Goal: Transaction & Acquisition: Purchase product/service

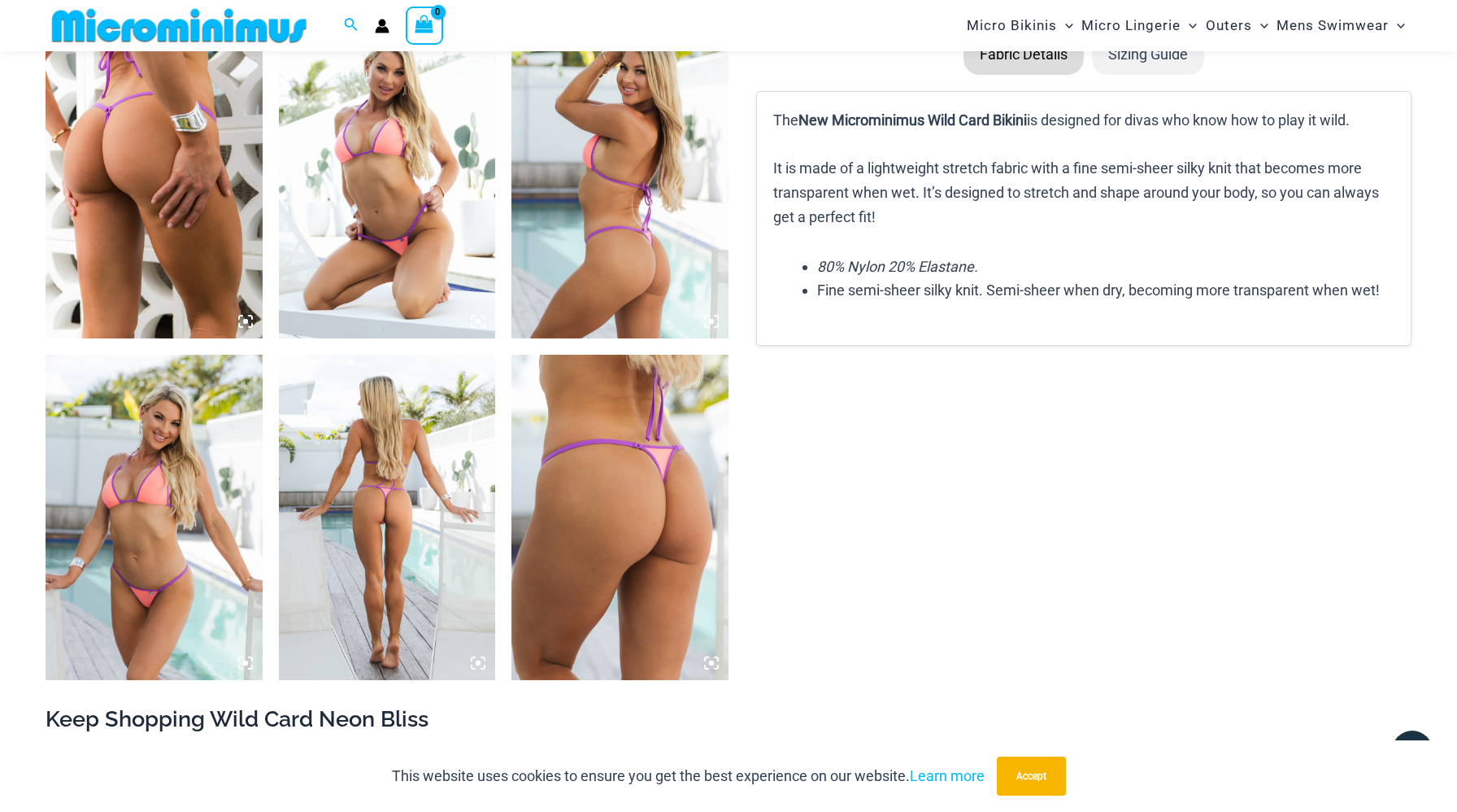
scroll to position [2200, 0]
click at [424, 467] on img at bounding box center [387, 518] width 217 height 326
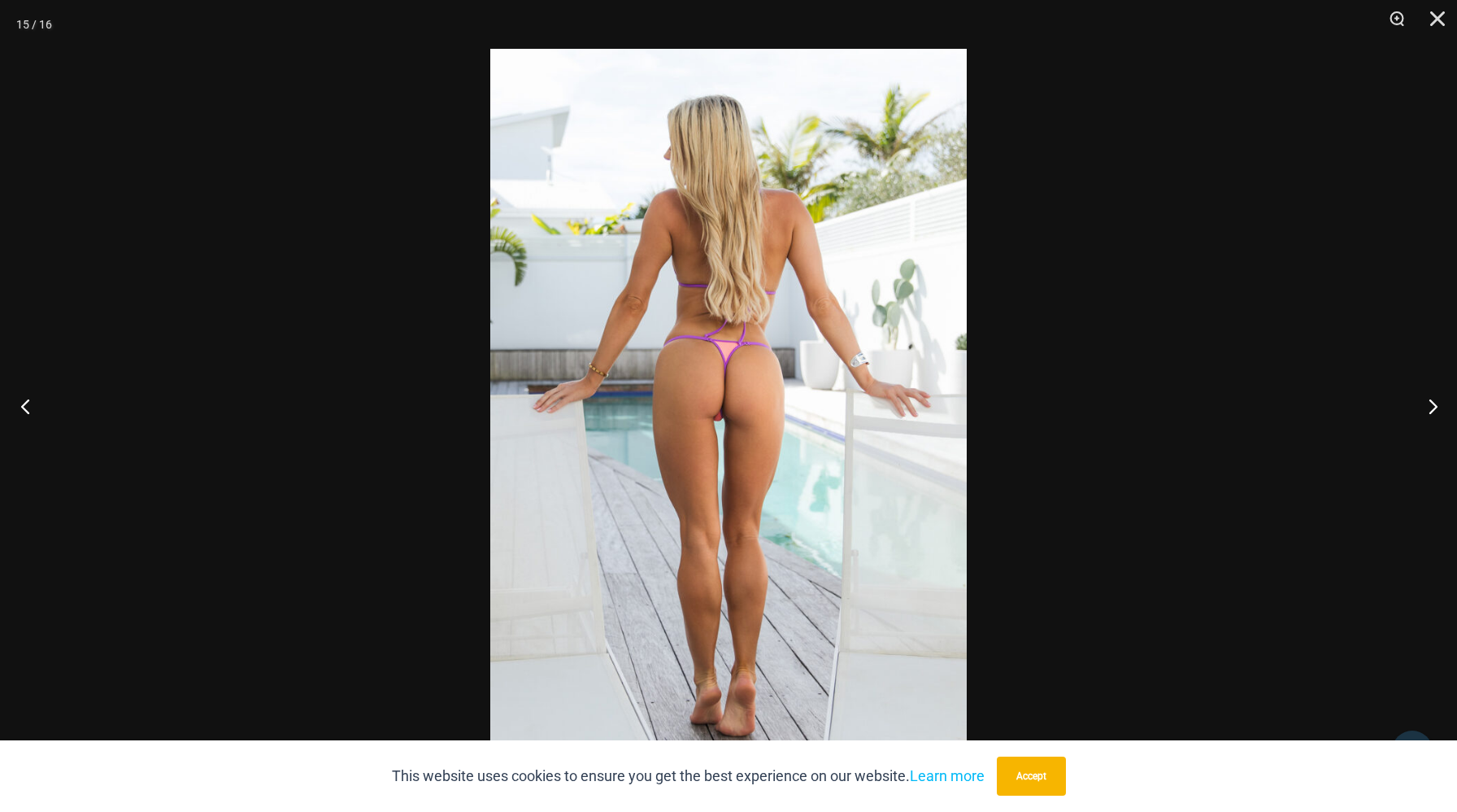
click at [7, 410] on button "Previous" at bounding box center [30, 406] width 61 height 81
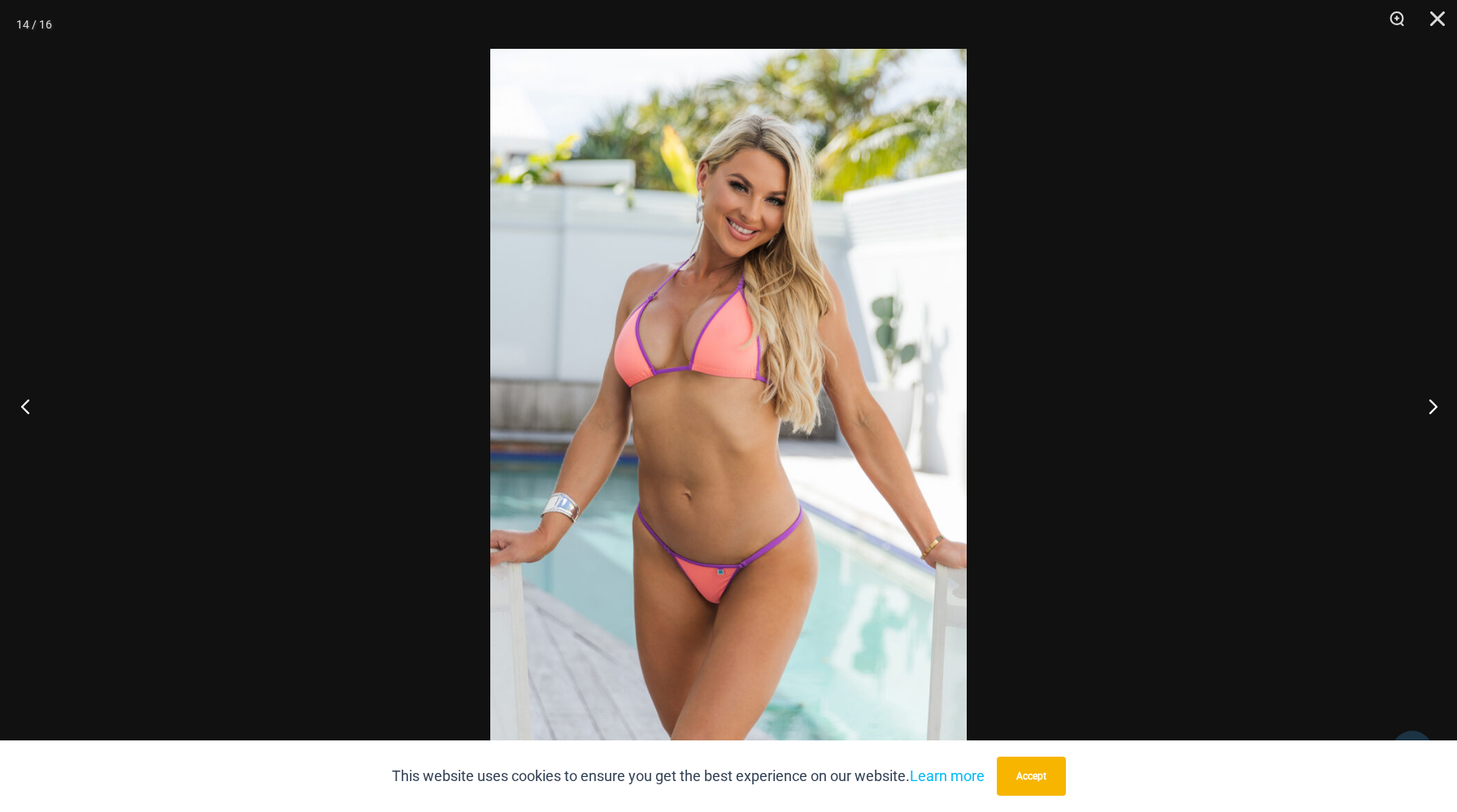
click at [10, 408] on button "Previous" at bounding box center [30, 406] width 61 height 81
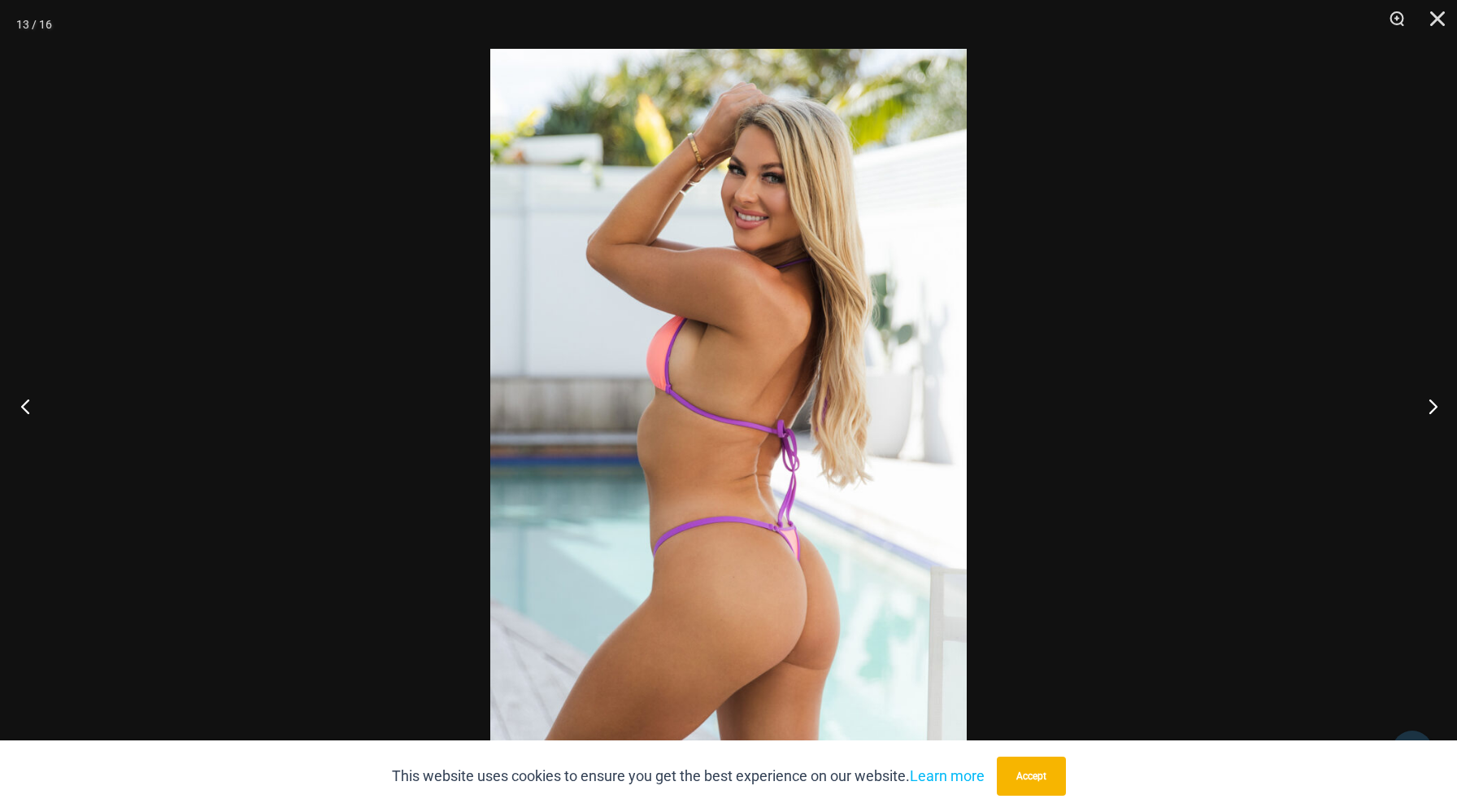
click at [10, 408] on button "Previous" at bounding box center [30, 406] width 61 height 81
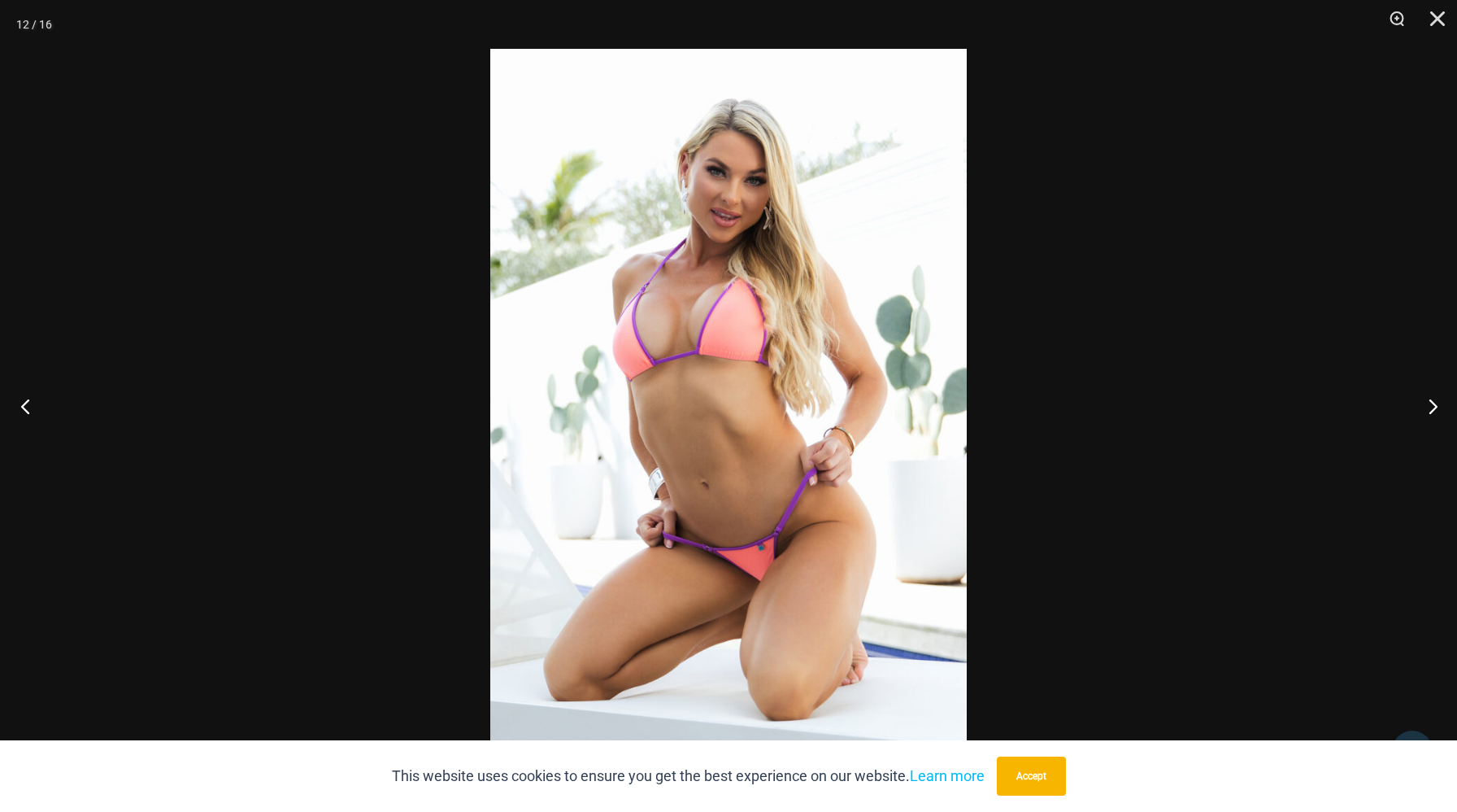
click at [10, 408] on button "Previous" at bounding box center [30, 406] width 61 height 81
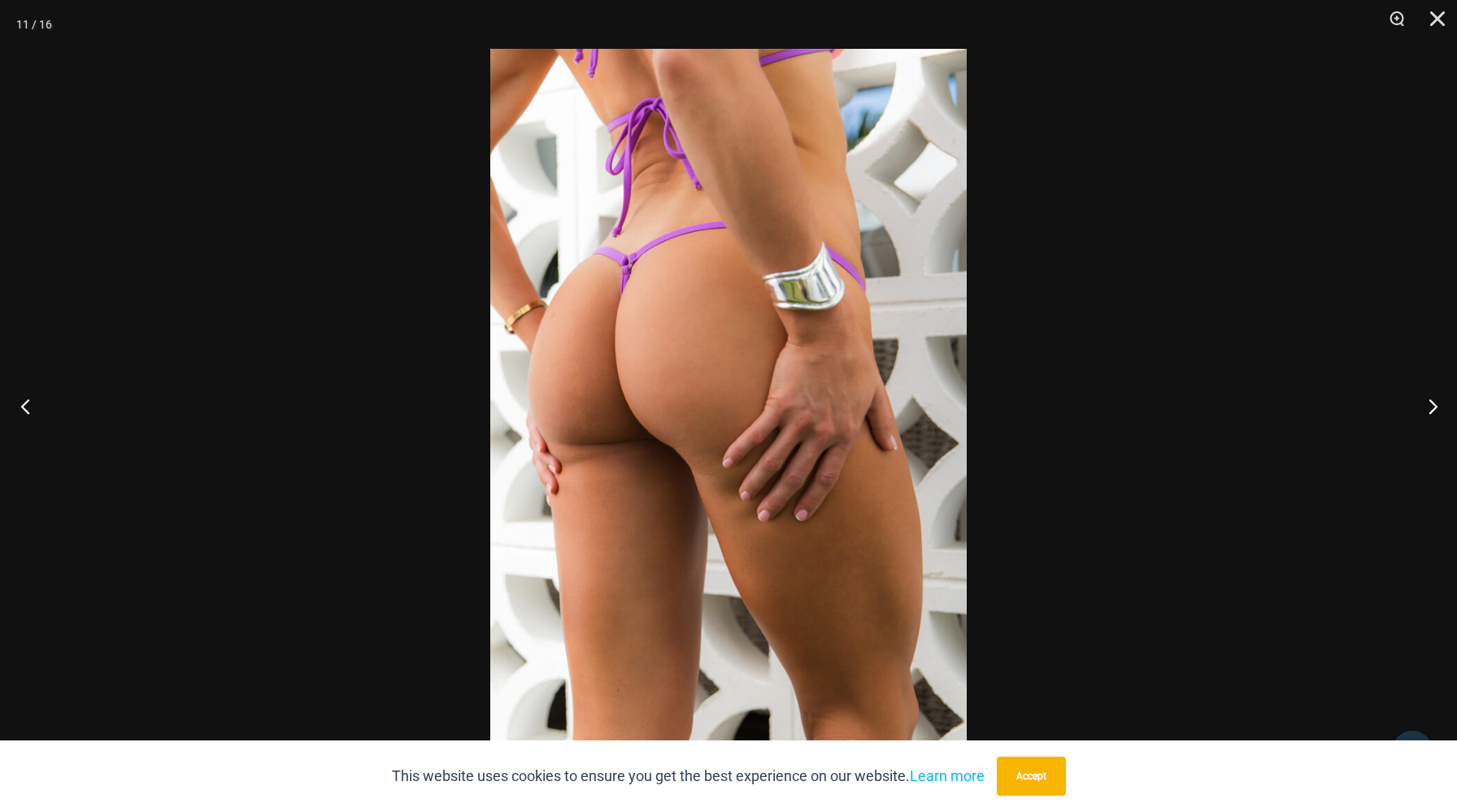
click at [10, 408] on button "Previous" at bounding box center [30, 406] width 61 height 81
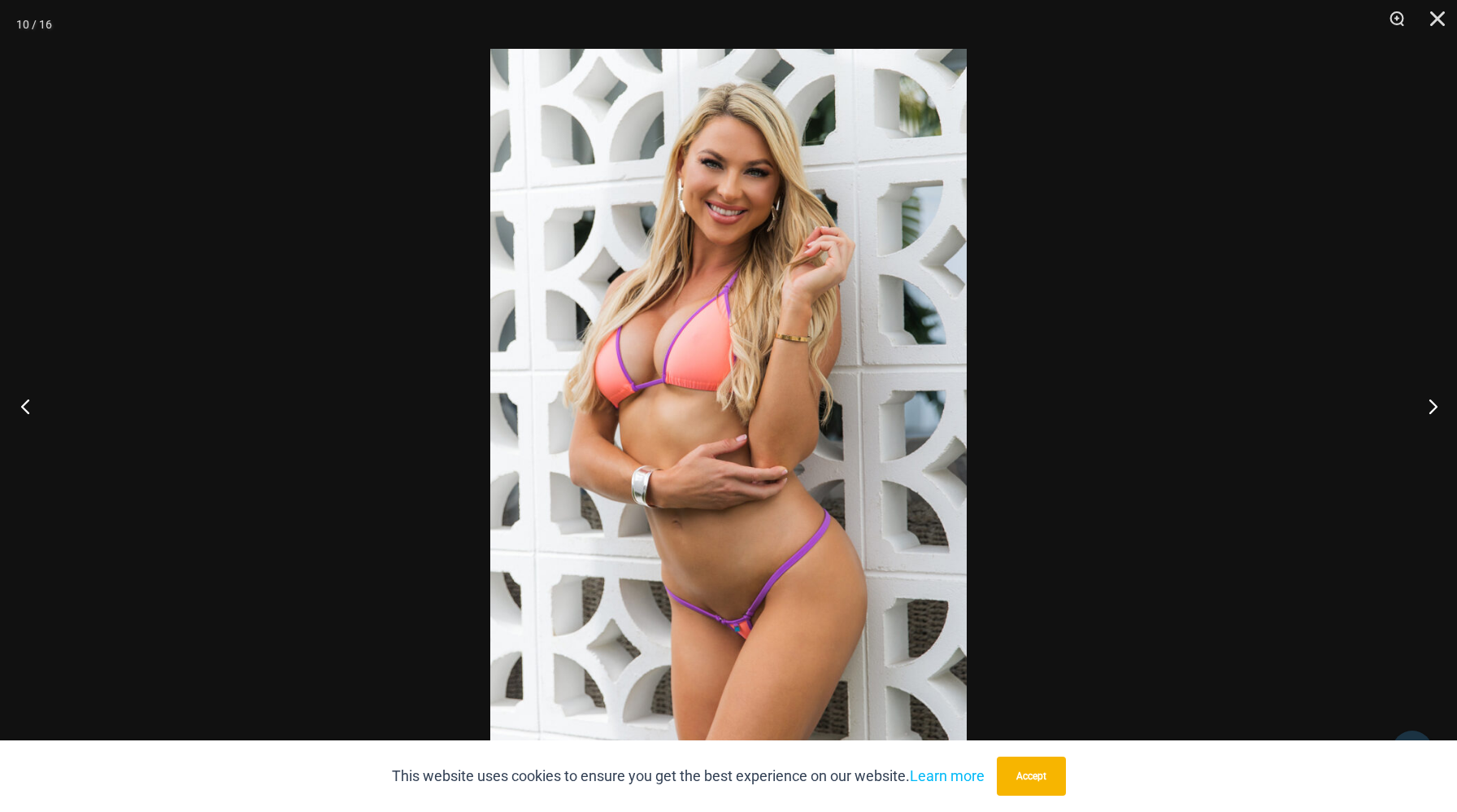
click at [10, 408] on button "Previous" at bounding box center [30, 406] width 61 height 81
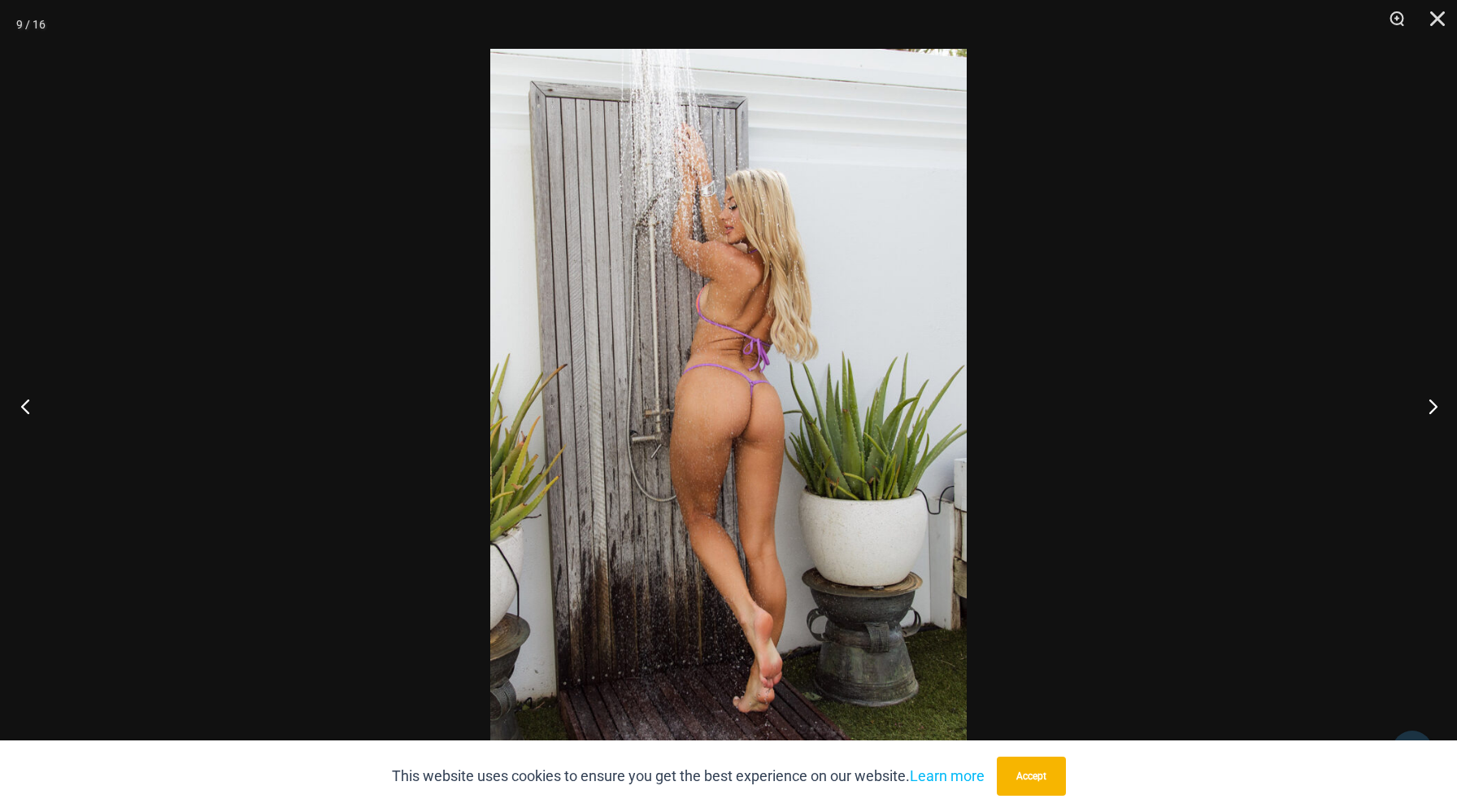
click at [10, 408] on button "Previous" at bounding box center [30, 406] width 61 height 81
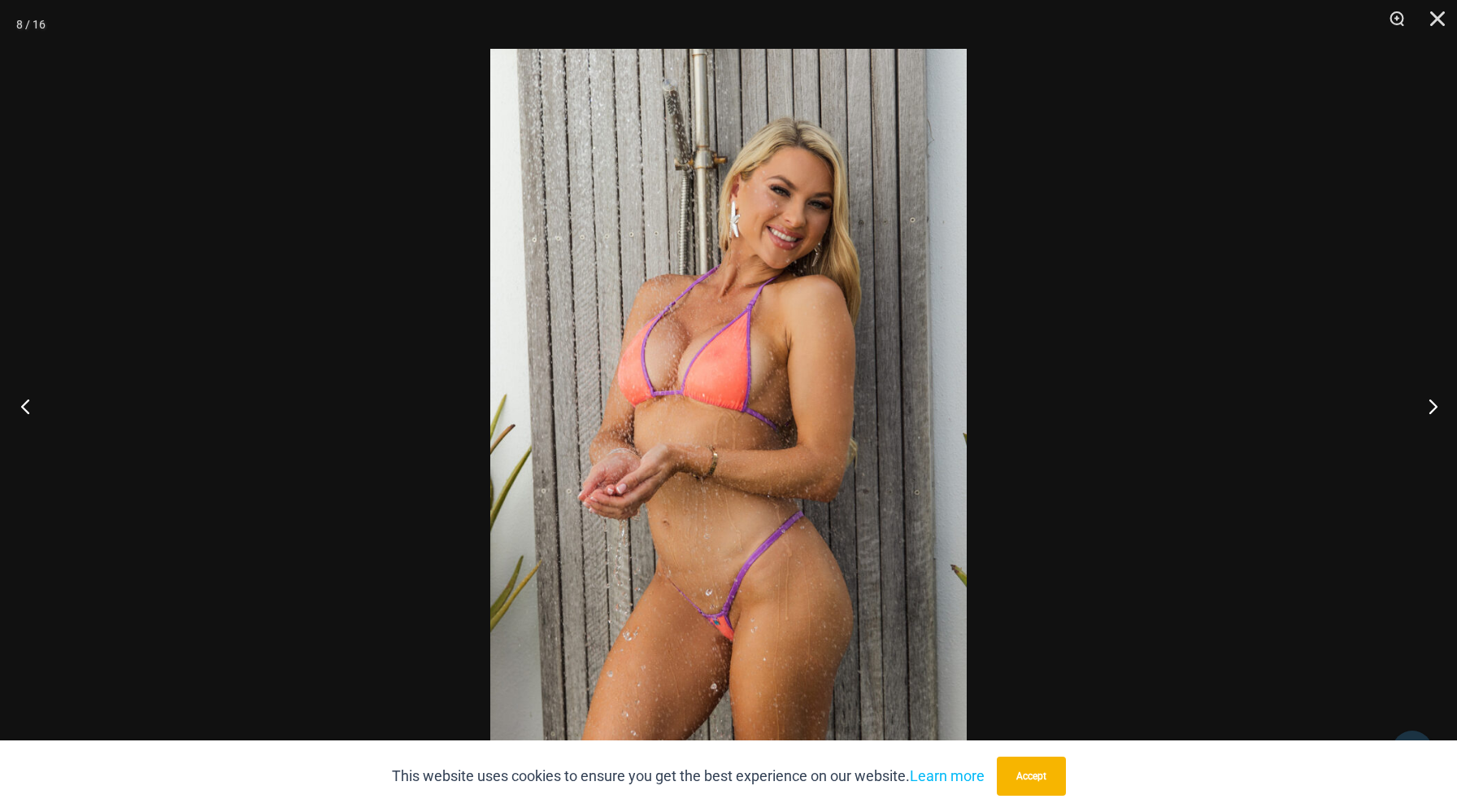
click at [10, 408] on button "Previous" at bounding box center [30, 406] width 61 height 81
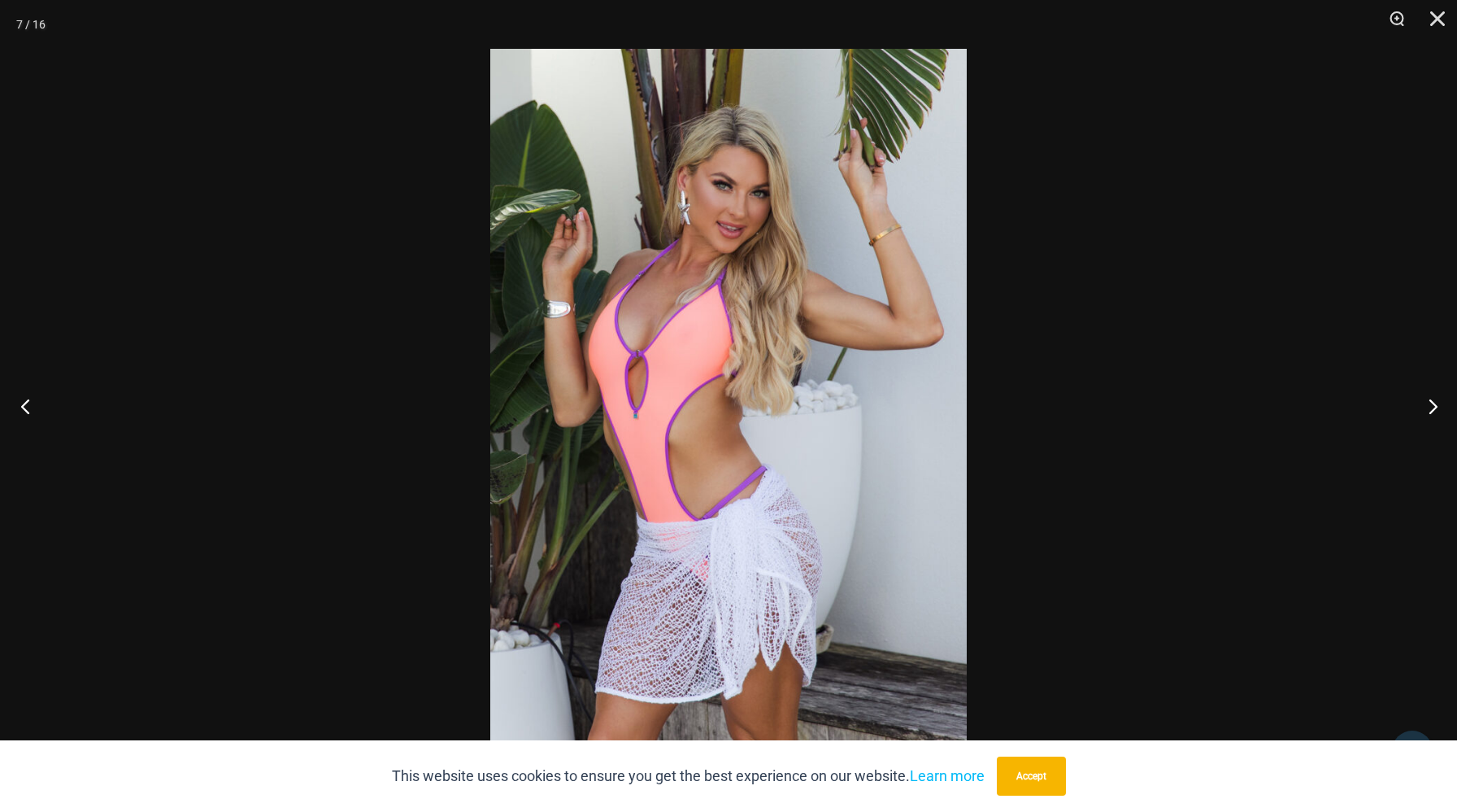
click at [10, 408] on button "Previous" at bounding box center [30, 406] width 61 height 81
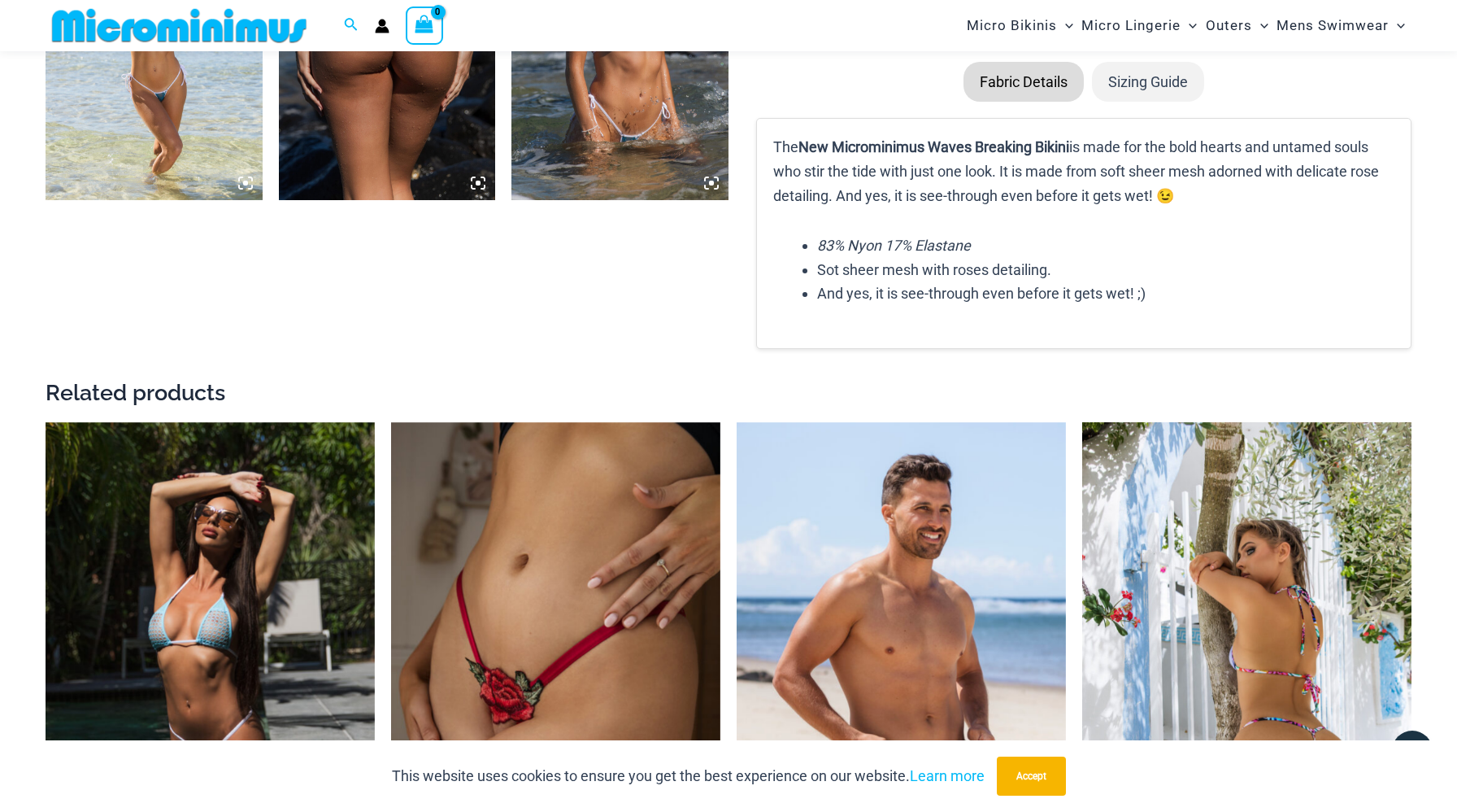
scroll to position [2215, 0]
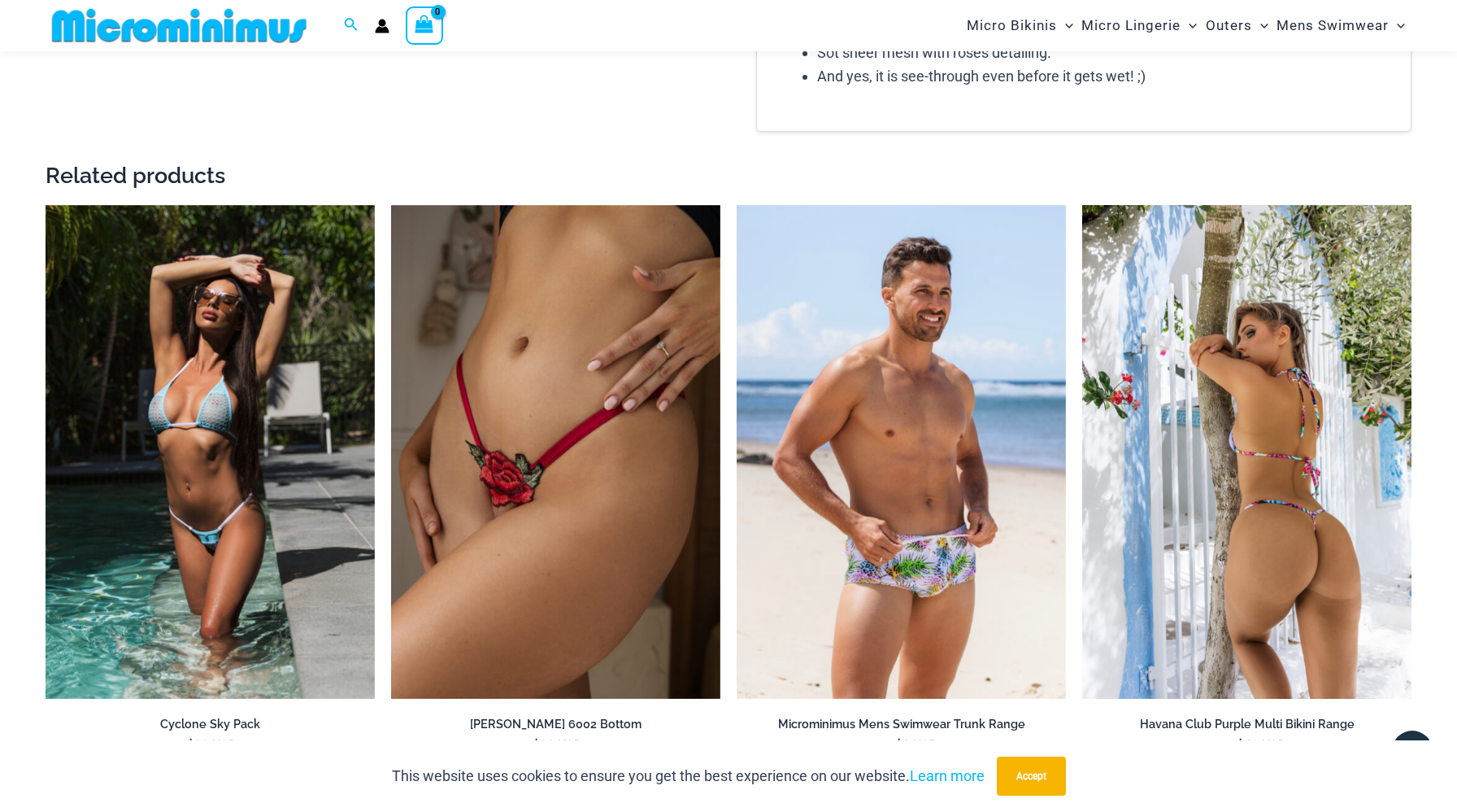
click at [1185, 455] on img at bounding box center [1247, 452] width 329 height 495
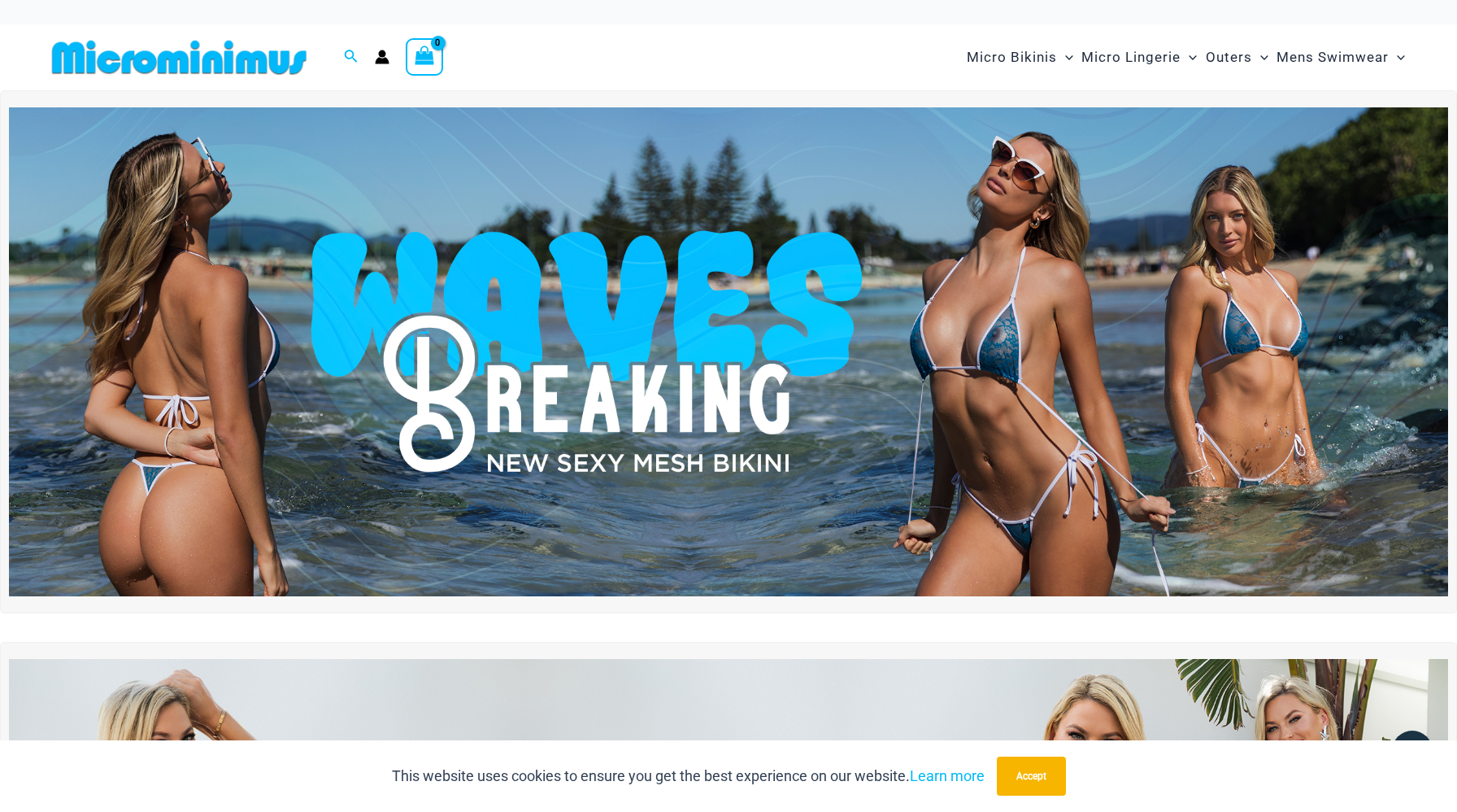
click at [603, 346] on img at bounding box center [729, 352] width 1439 height 490
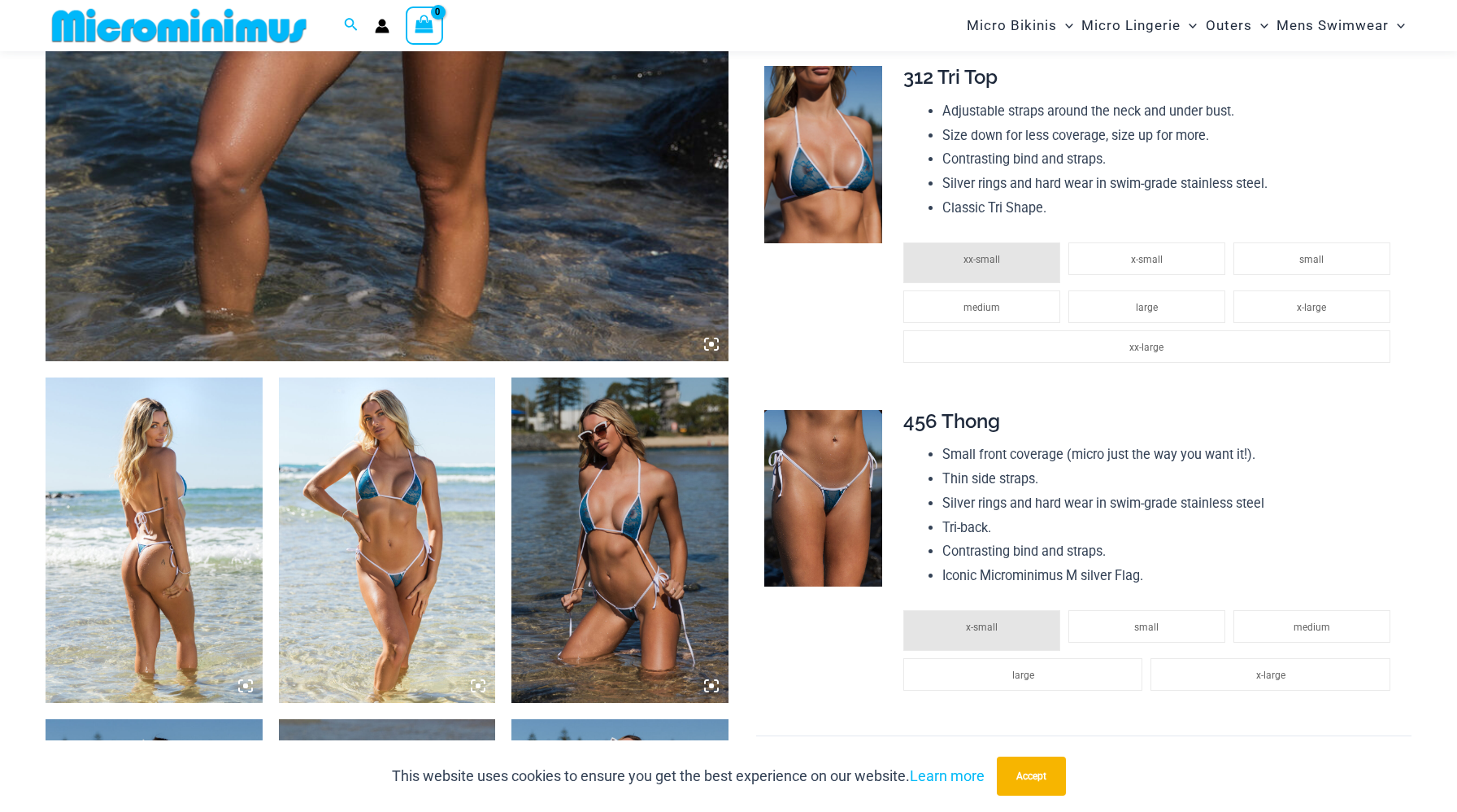
scroll to position [814, 0]
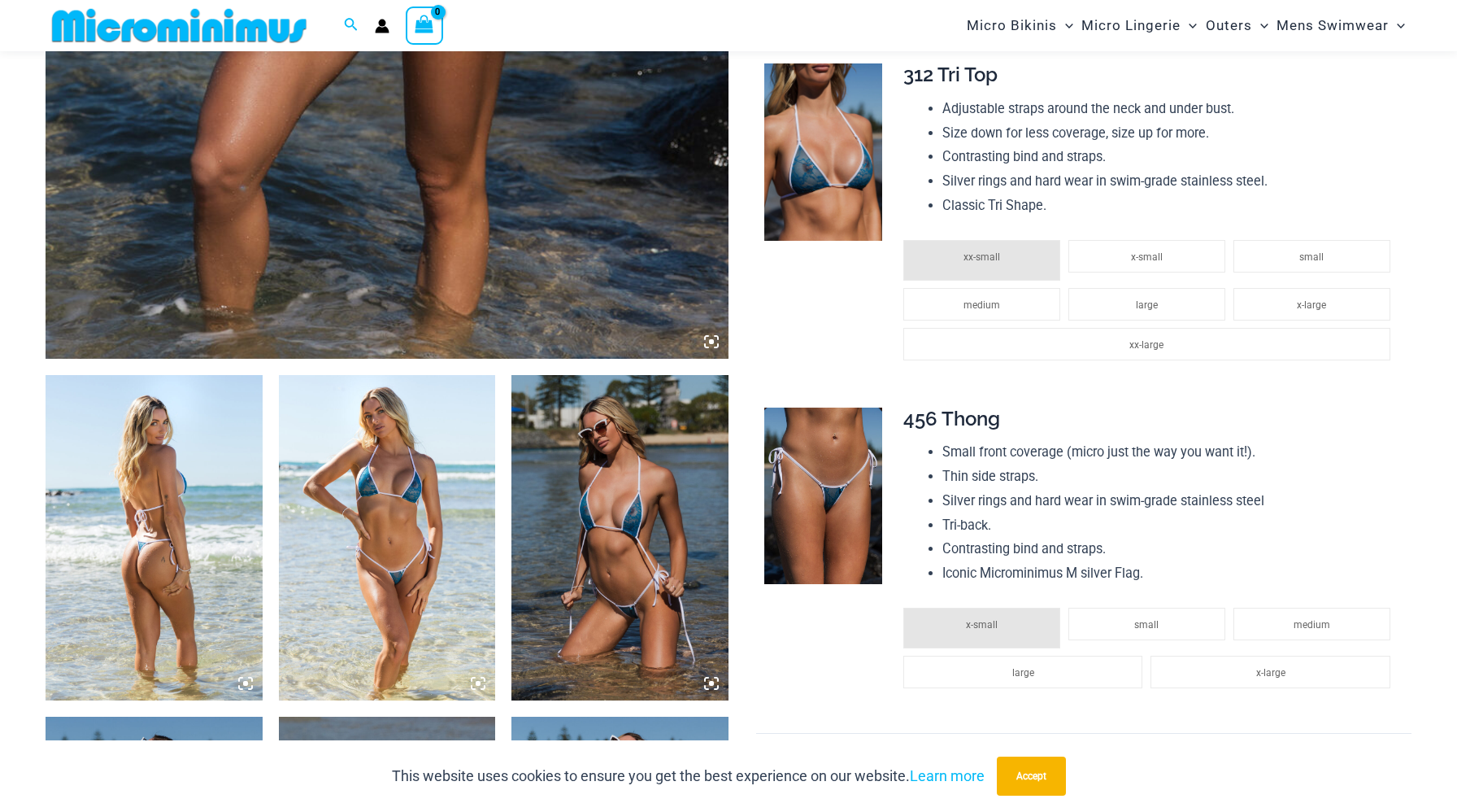
click at [190, 512] on img at bounding box center [153, 537] width 217 height 326
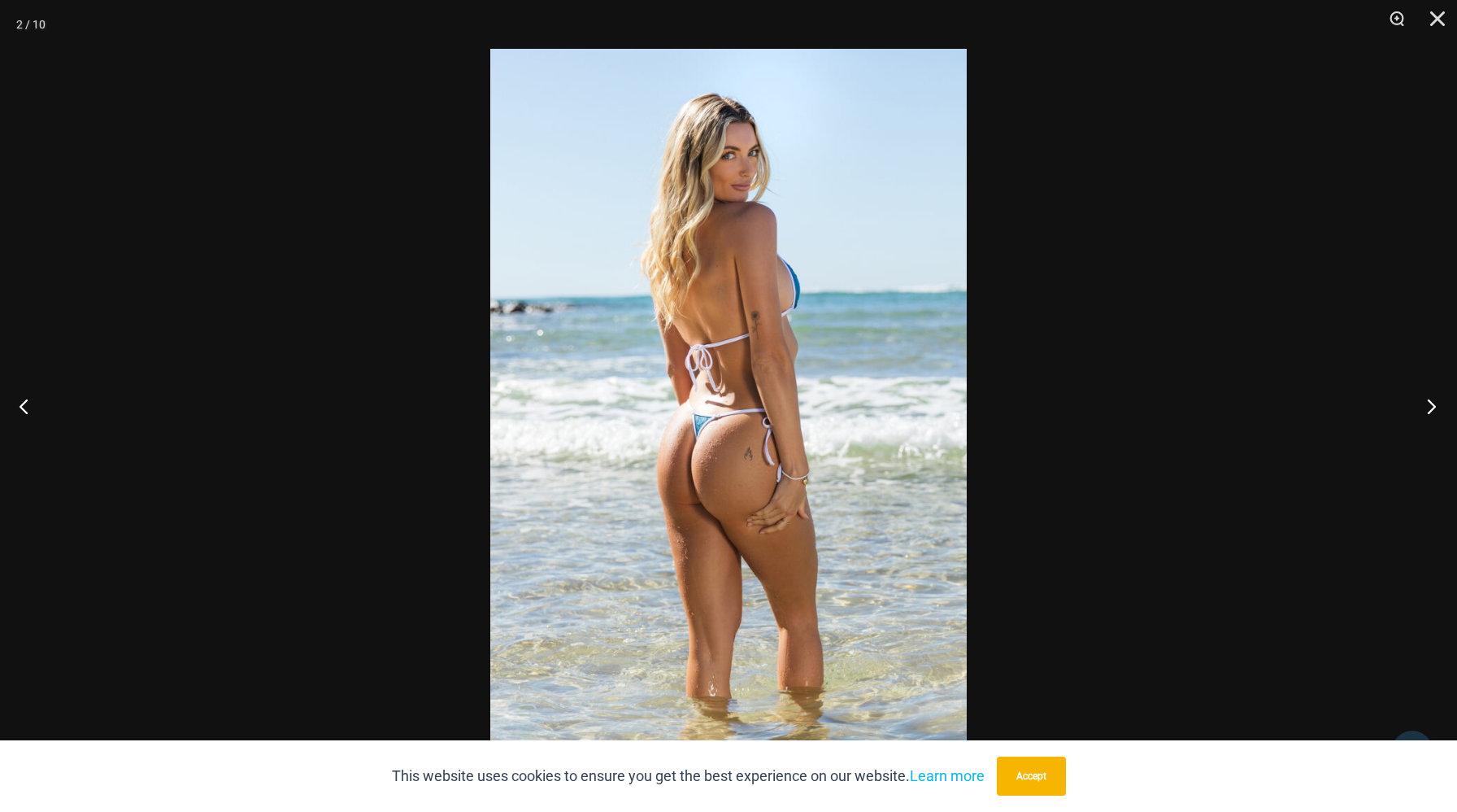
click at [1434, 405] on button "Next" at bounding box center [1427, 406] width 61 height 81
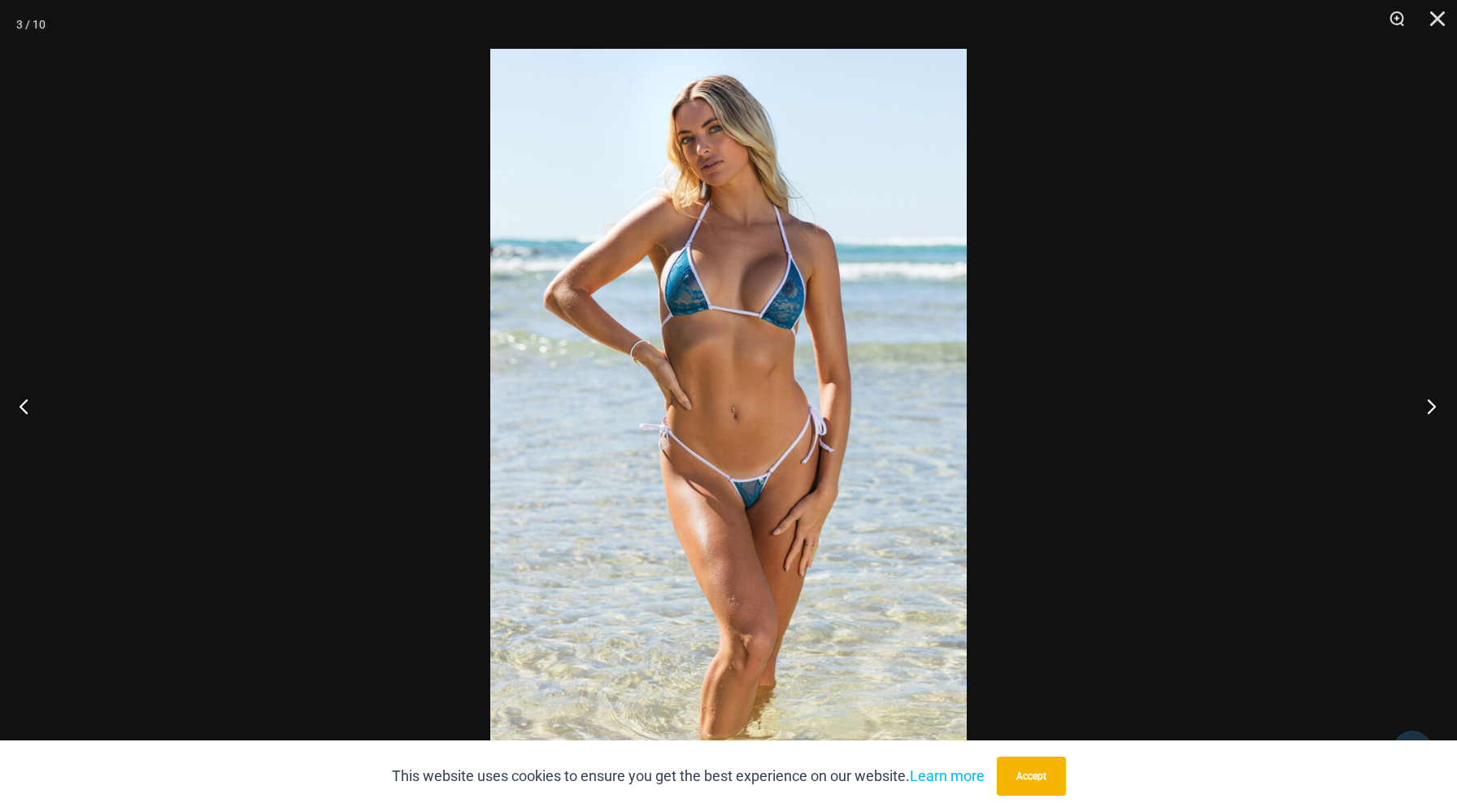
click at [1439, 415] on button "Next" at bounding box center [1427, 406] width 61 height 81
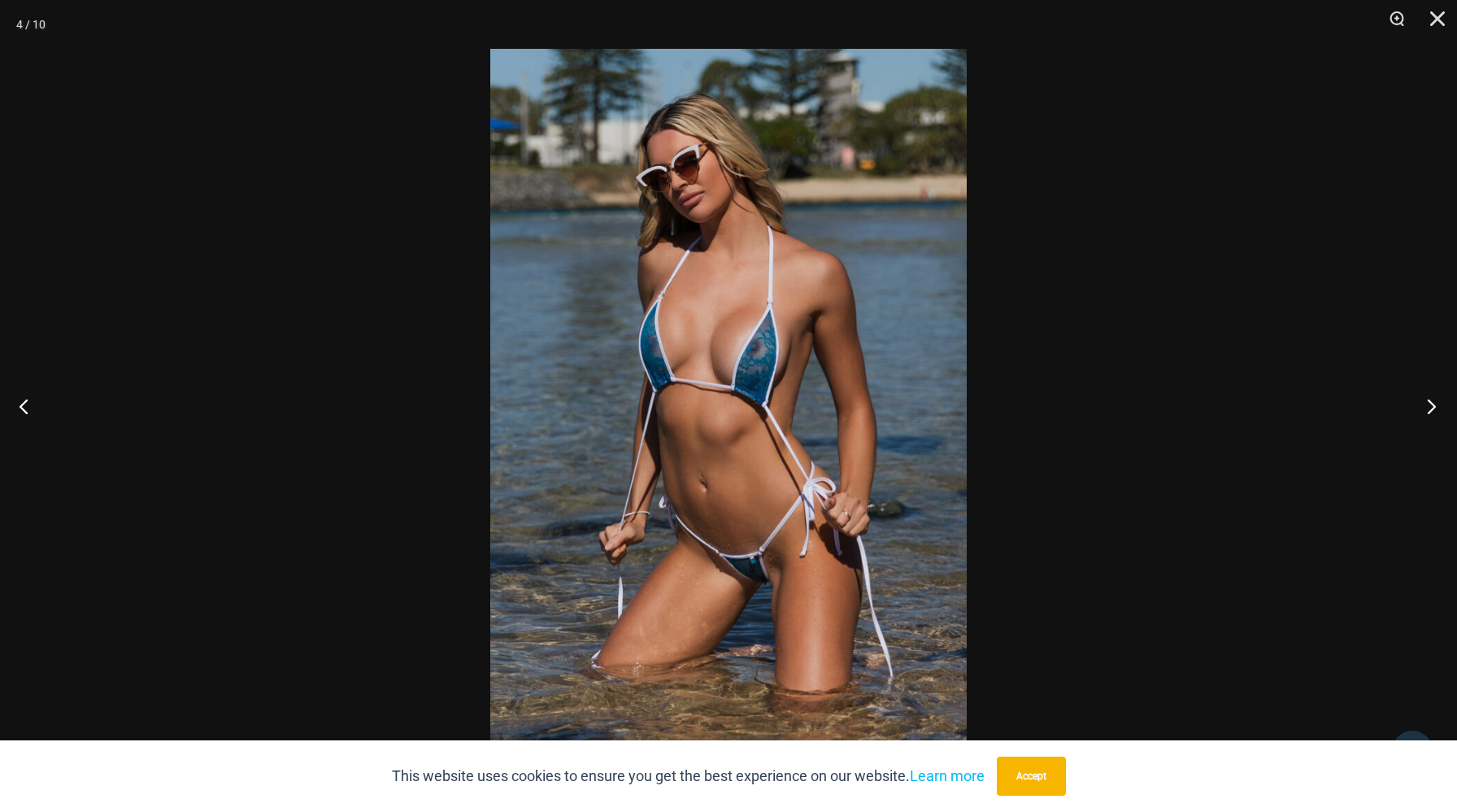
click at [1439, 415] on button "Next" at bounding box center [1427, 406] width 61 height 81
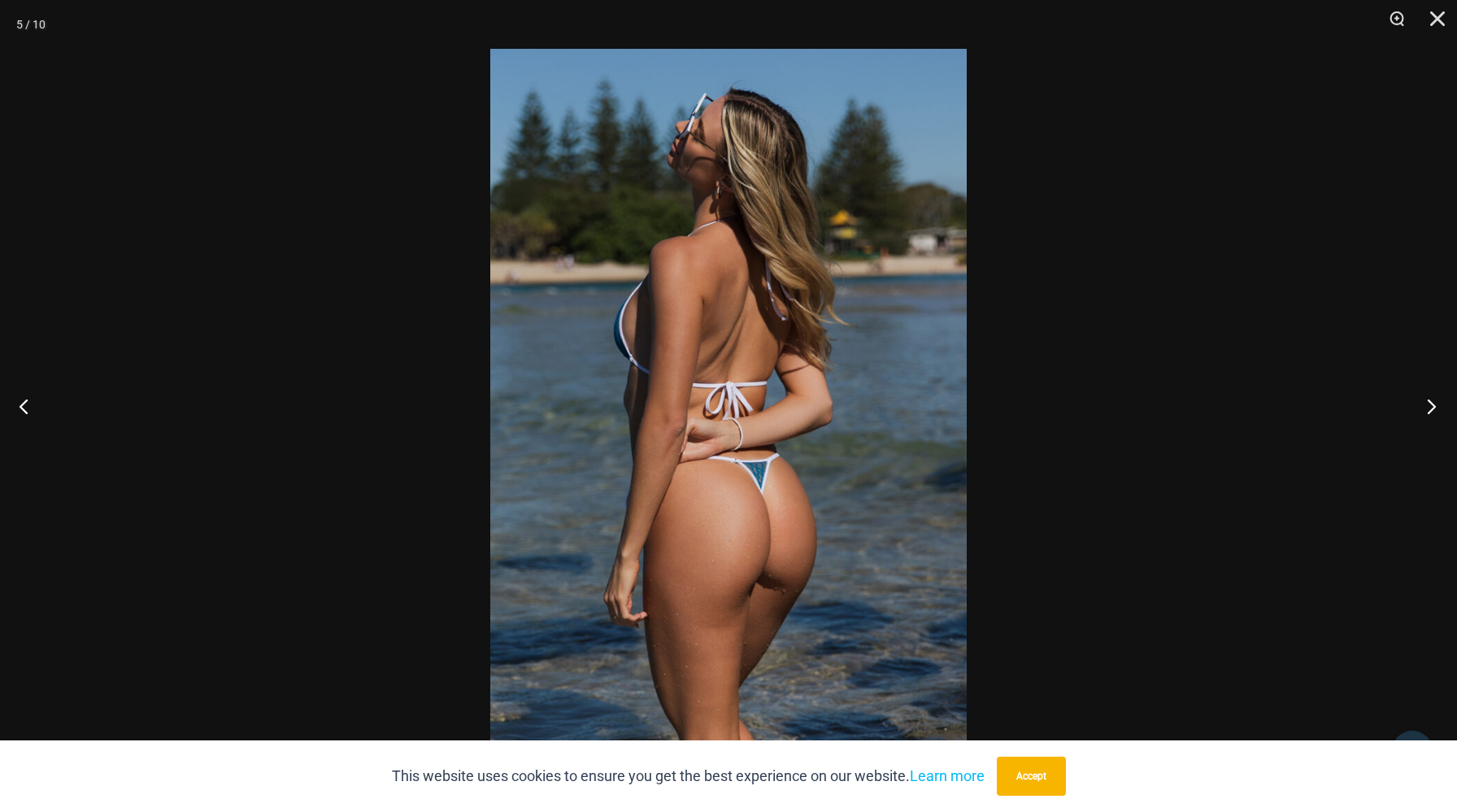
click at [1439, 415] on button "Next" at bounding box center [1427, 406] width 61 height 81
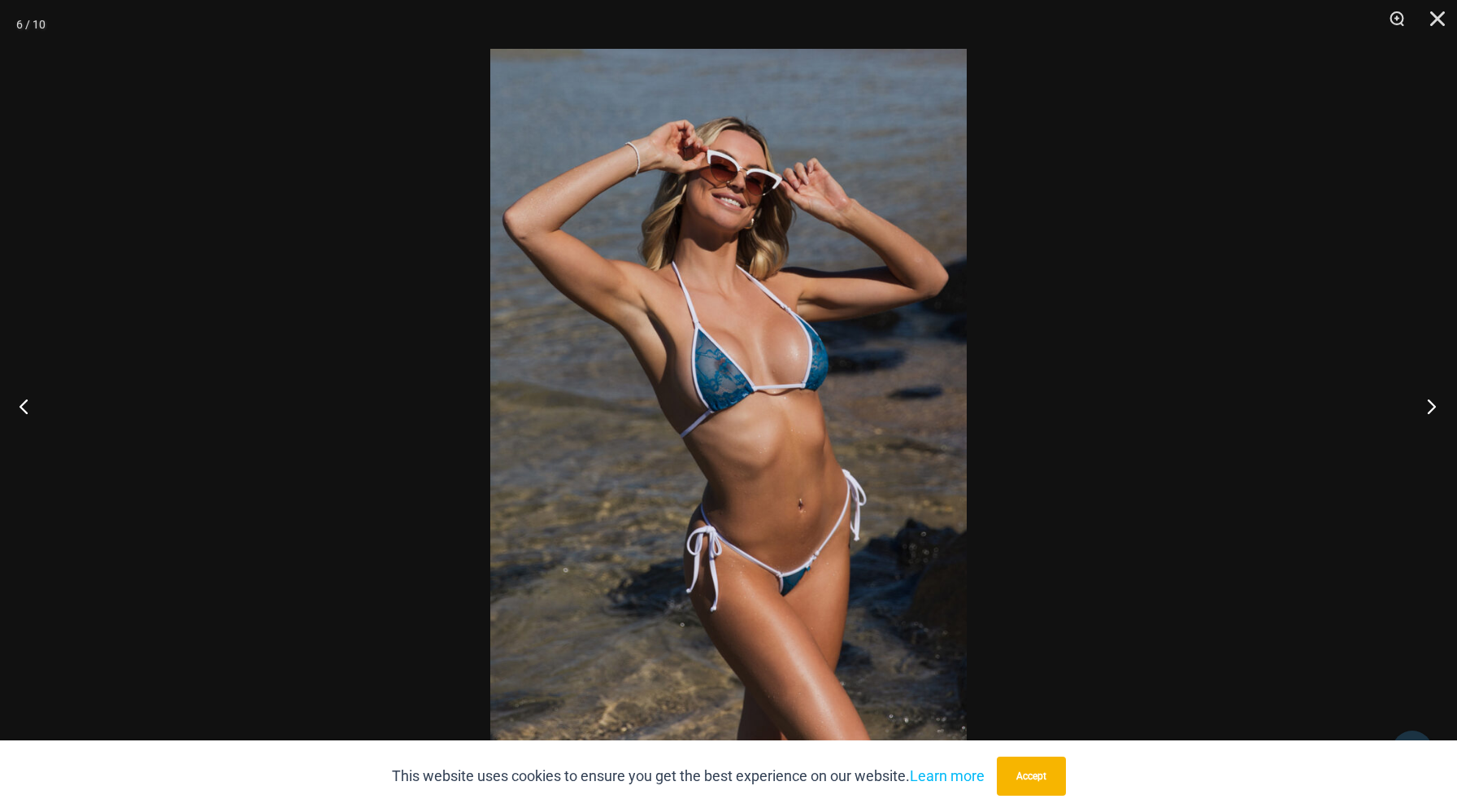
click at [1439, 415] on button "Next" at bounding box center [1427, 406] width 61 height 81
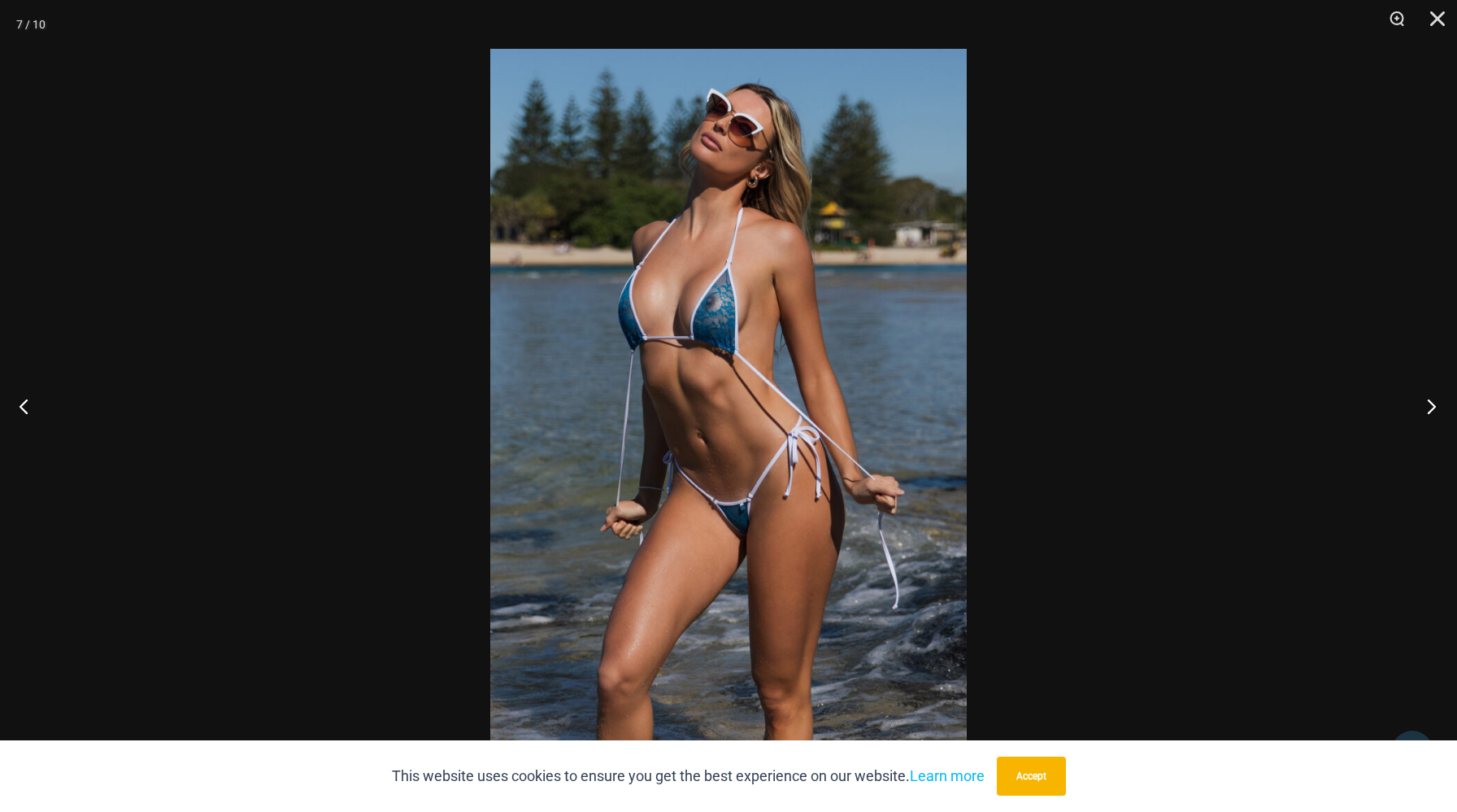
click at [1439, 415] on button "Next" at bounding box center [1427, 406] width 61 height 81
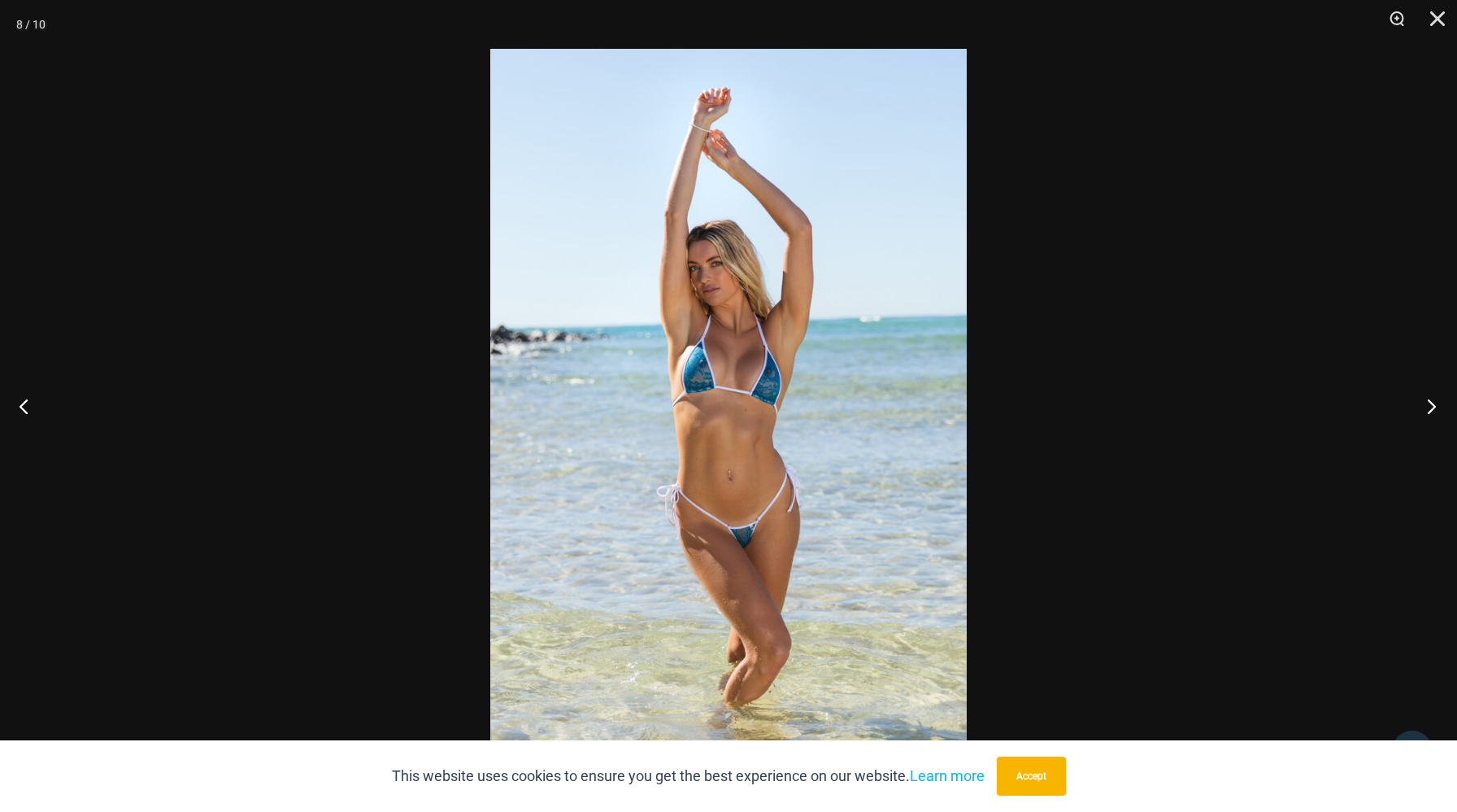
click at [1439, 415] on button "Next" at bounding box center [1427, 406] width 61 height 81
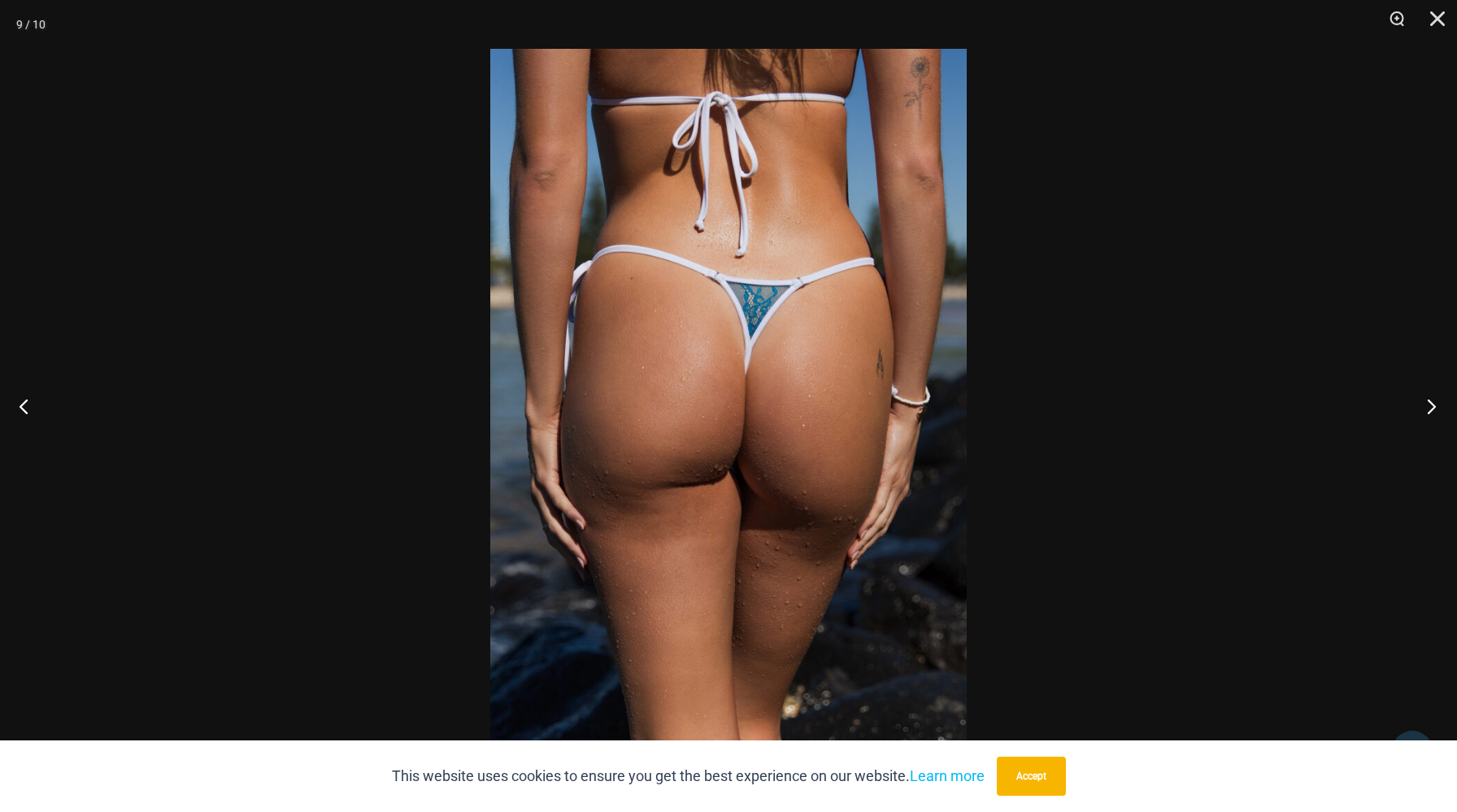
click at [1442, 414] on button "Next" at bounding box center [1427, 406] width 61 height 81
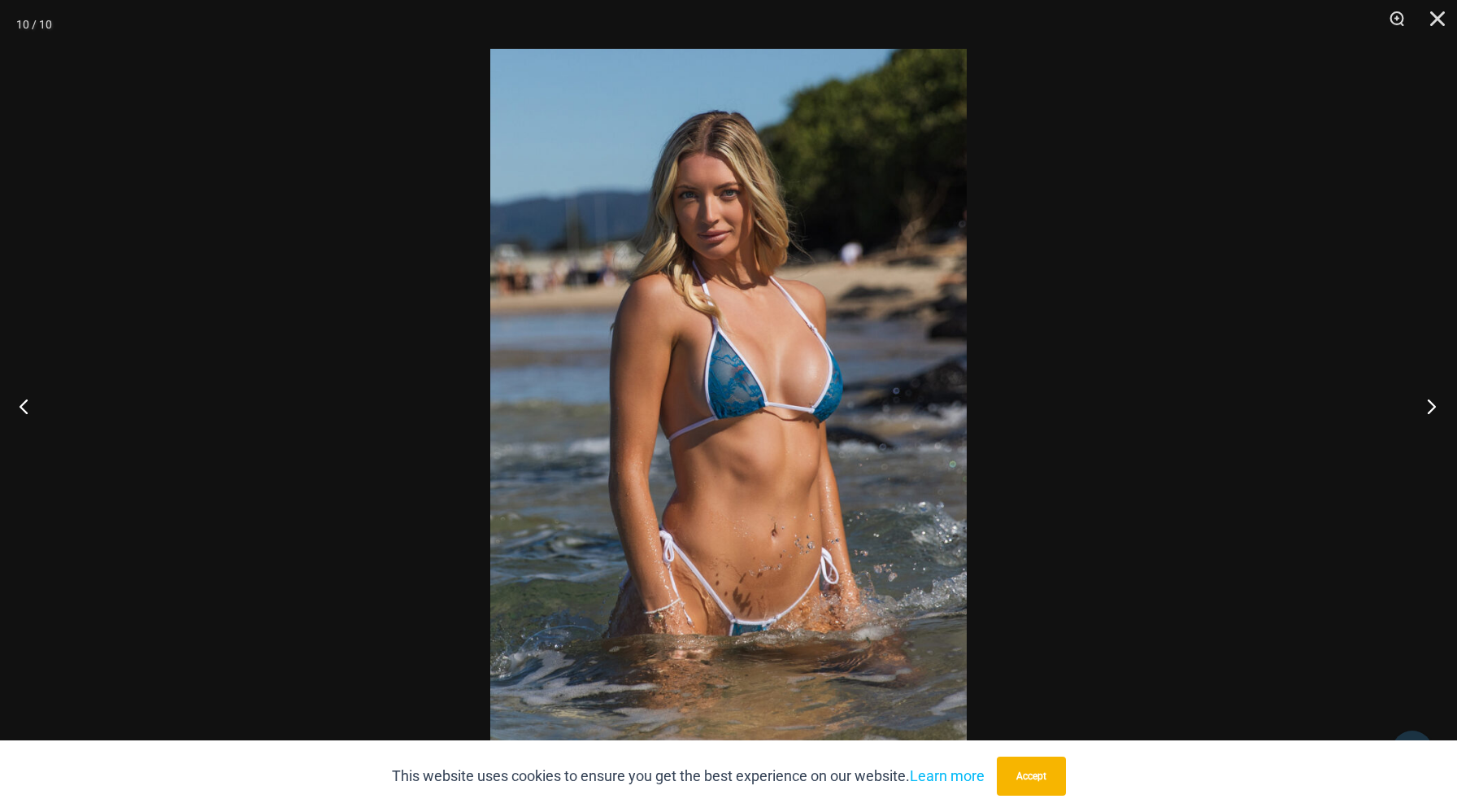
drag, startPoint x: 695, startPoint y: 305, endPoint x: 1428, endPoint y: 408, distance: 740.2
click at [1428, 408] on button "Next" at bounding box center [1427, 406] width 61 height 81
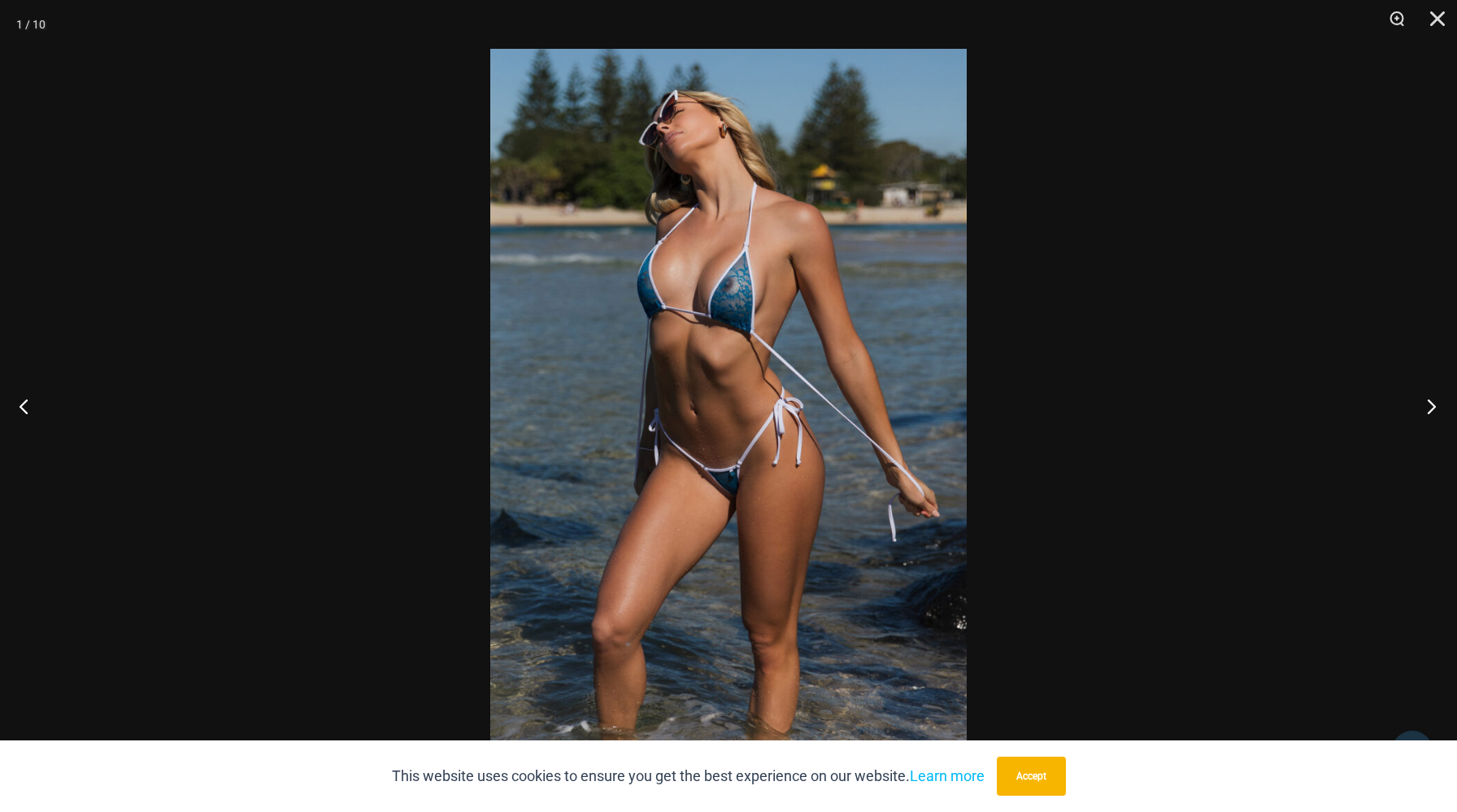
click at [1429, 408] on button "Next" at bounding box center [1427, 406] width 61 height 81
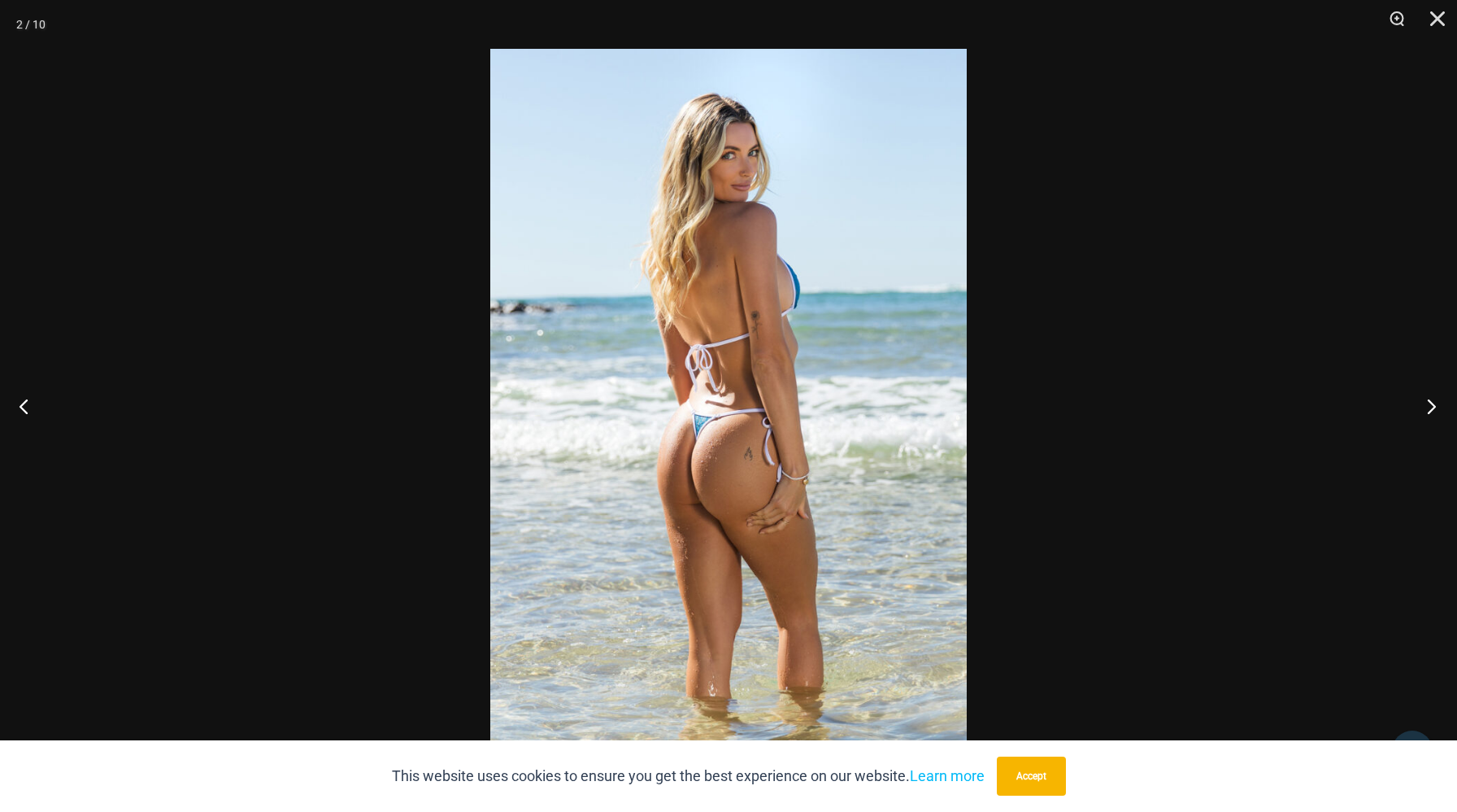
click at [1429, 408] on button "Next" at bounding box center [1427, 406] width 61 height 81
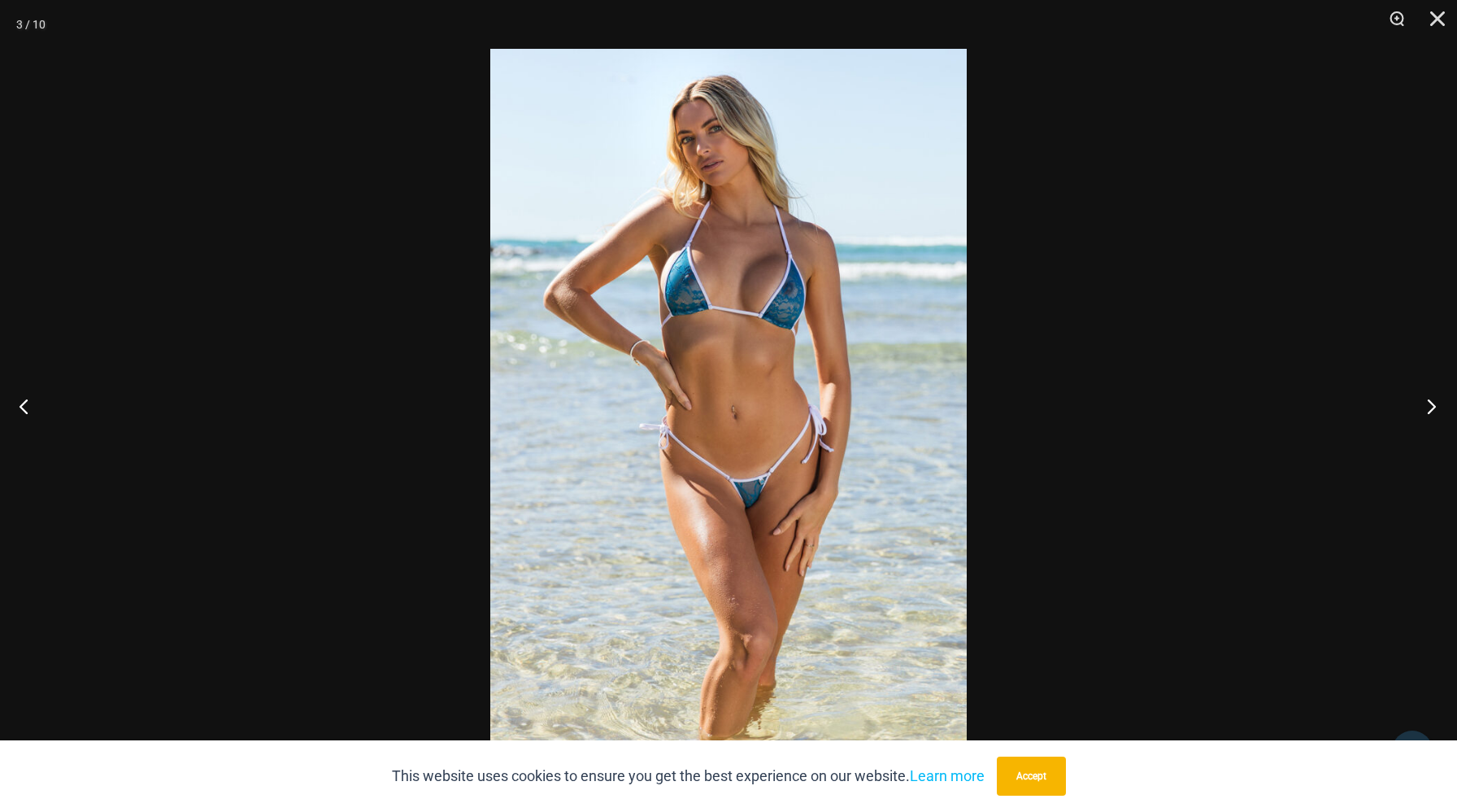
click at [1429, 408] on button "Next" at bounding box center [1427, 406] width 61 height 81
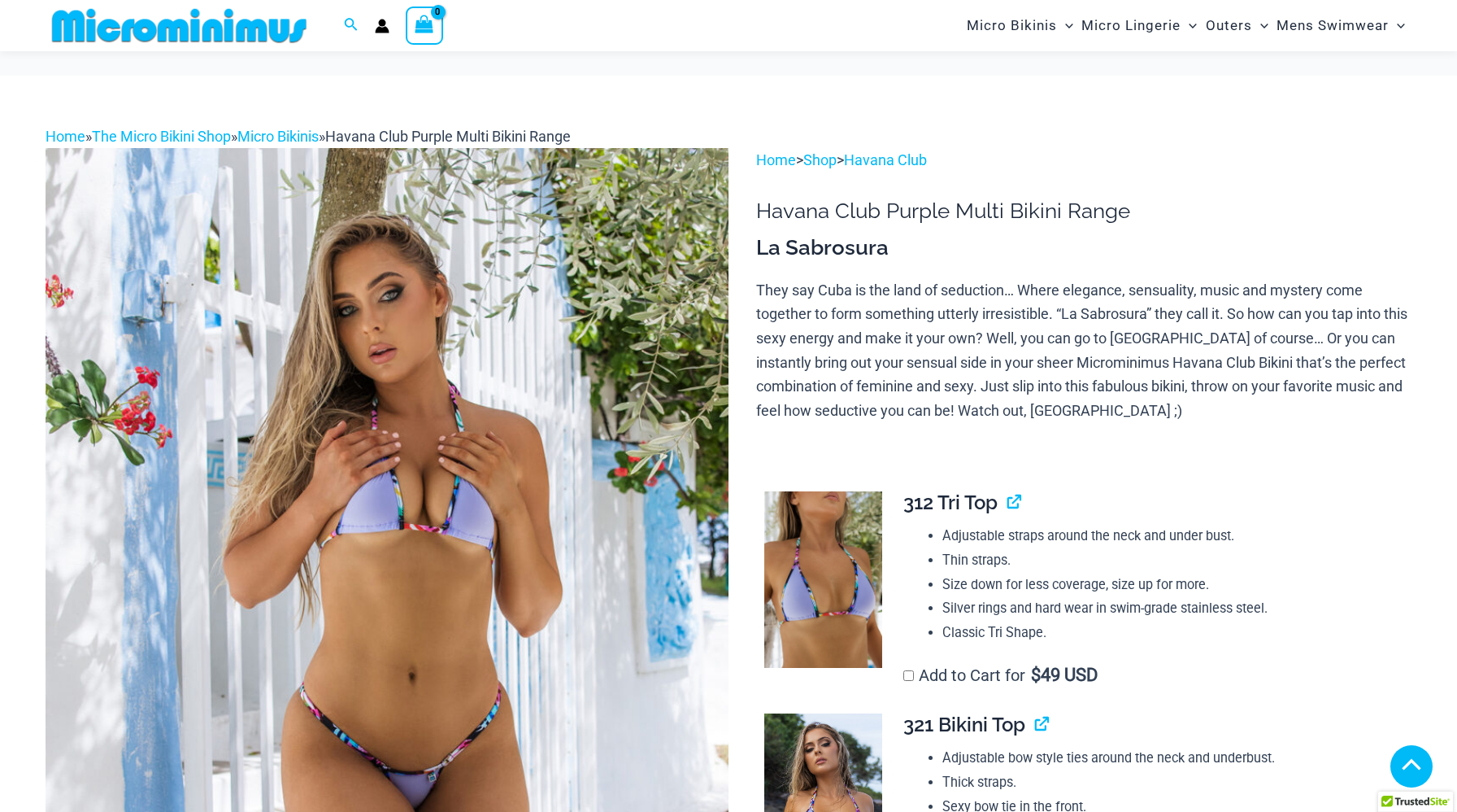
scroll to position [1162, 0]
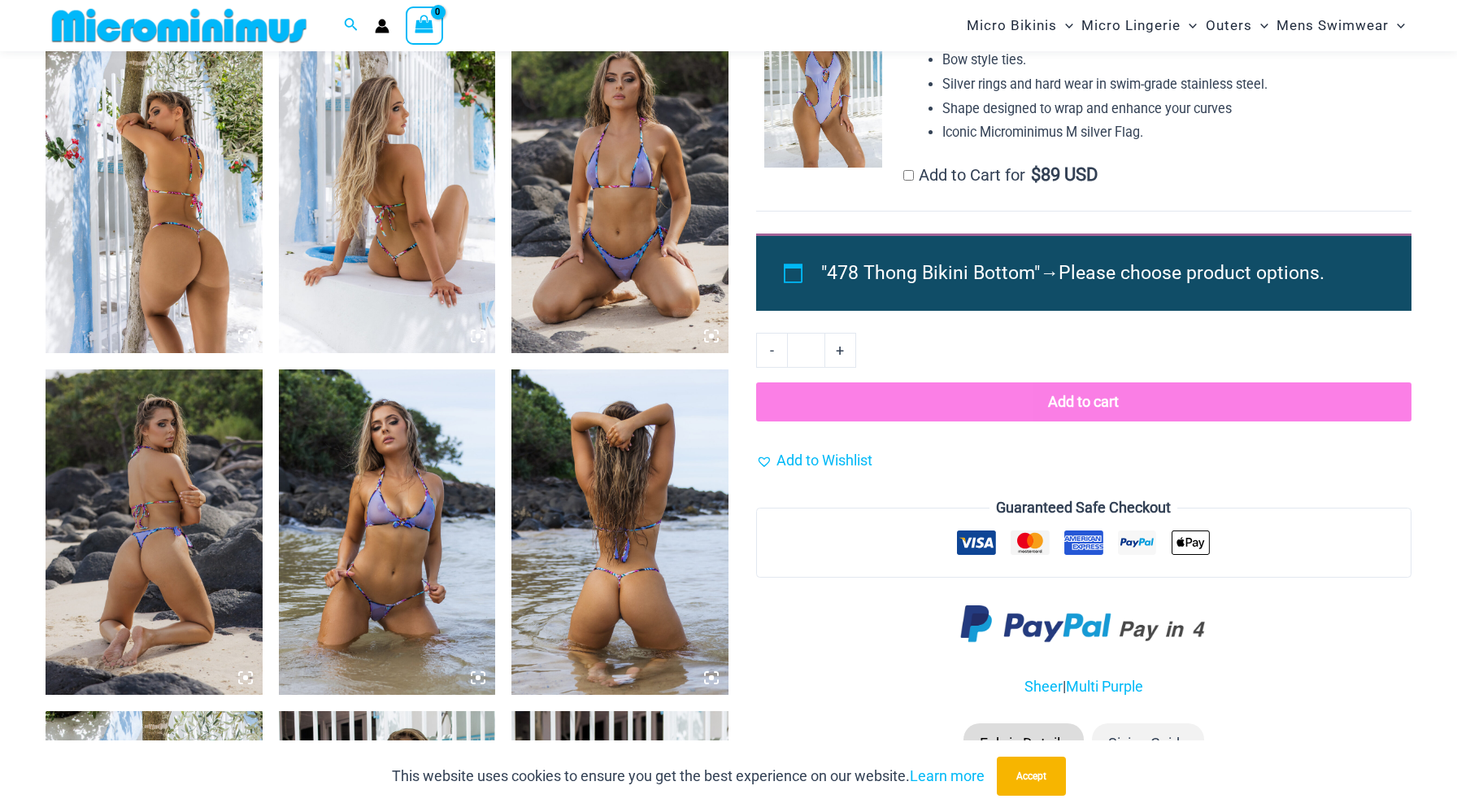
click at [419, 177] on img at bounding box center [387, 190] width 217 height 326
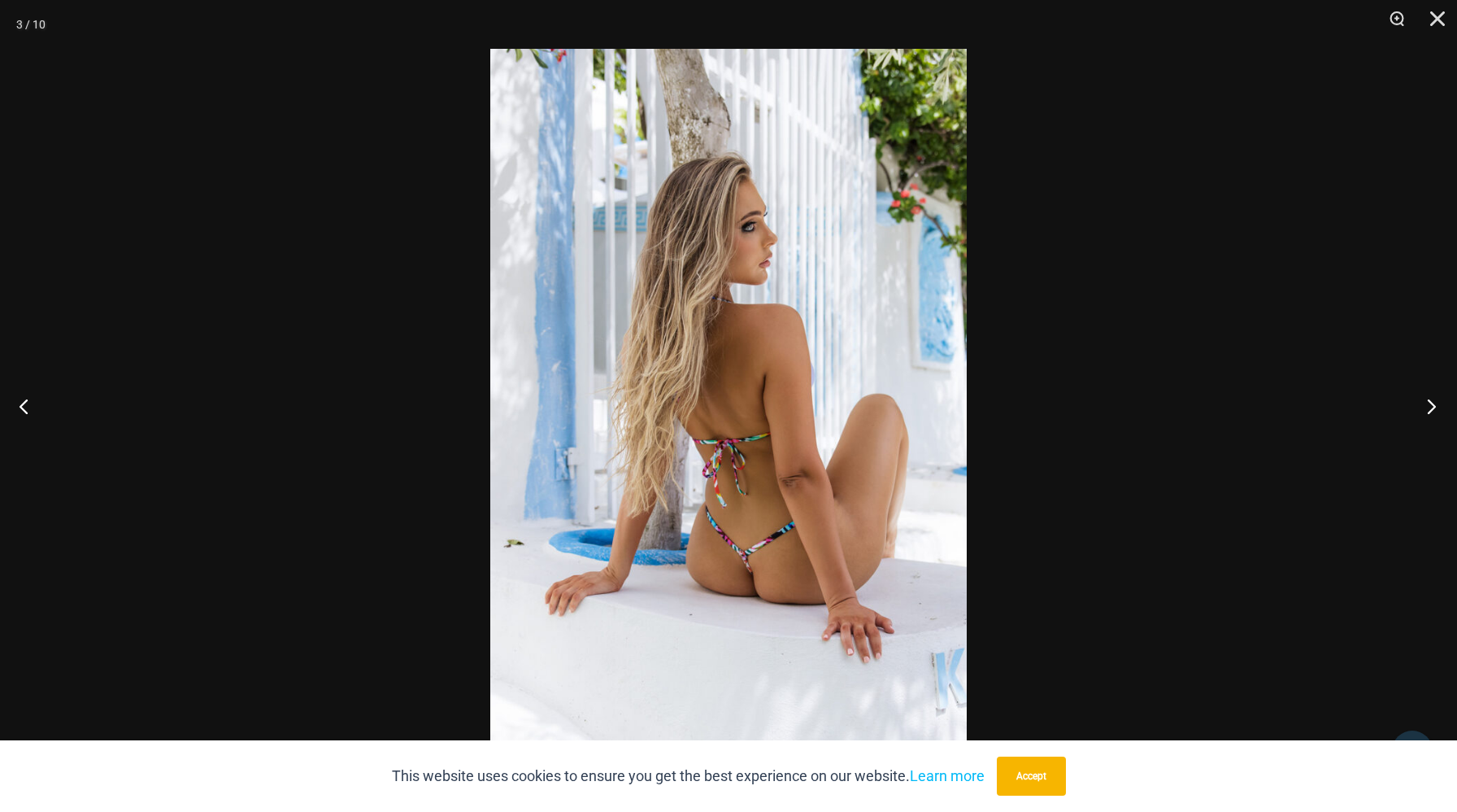
click at [1434, 409] on button "Next" at bounding box center [1427, 406] width 61 height 81
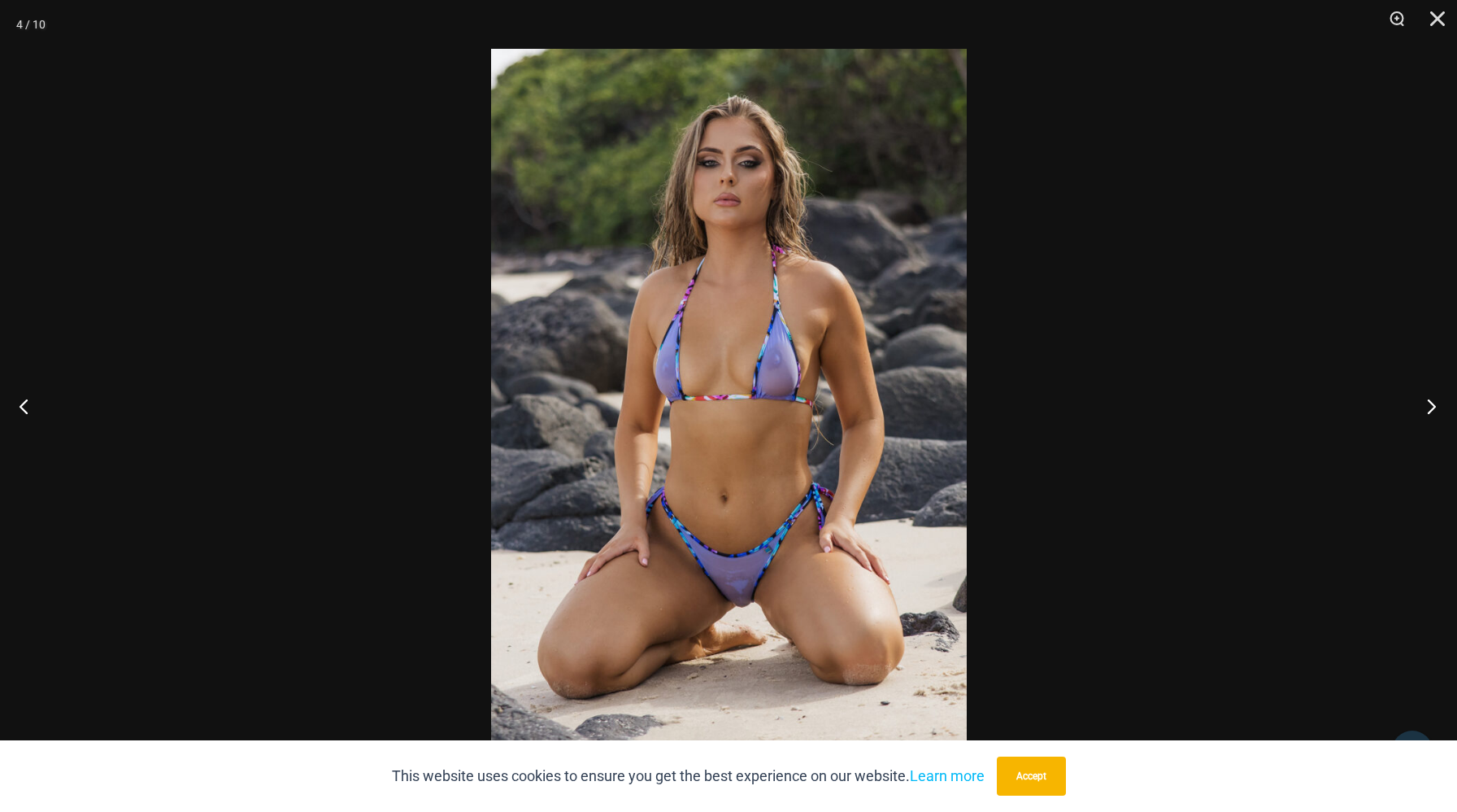
click at [1422, 405] on button "Next" at bounding box center [1427, 406] width 61 height 81
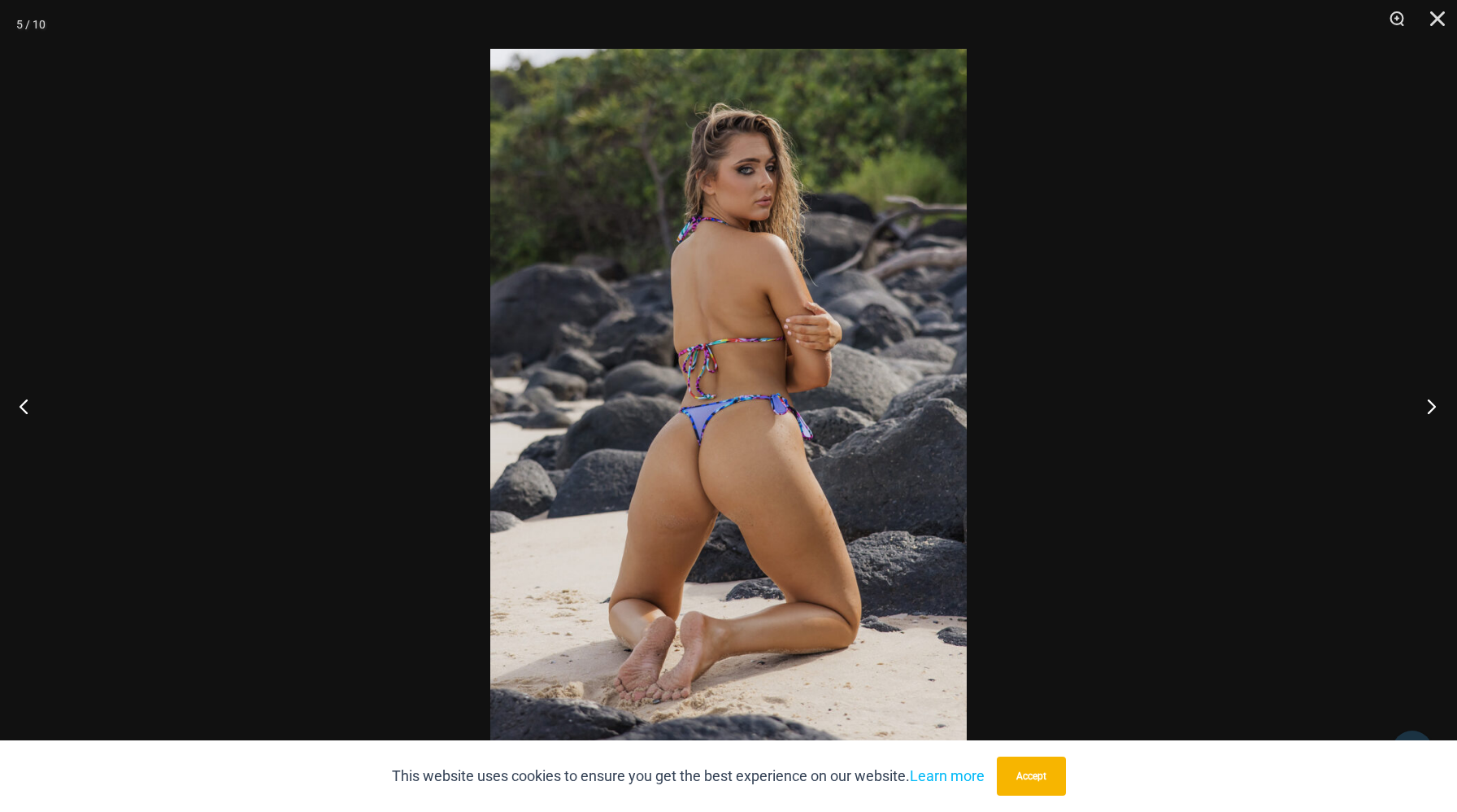
click at [1422, 405] on button "Next" at bounding box center [1427, 406] width 61 height 81
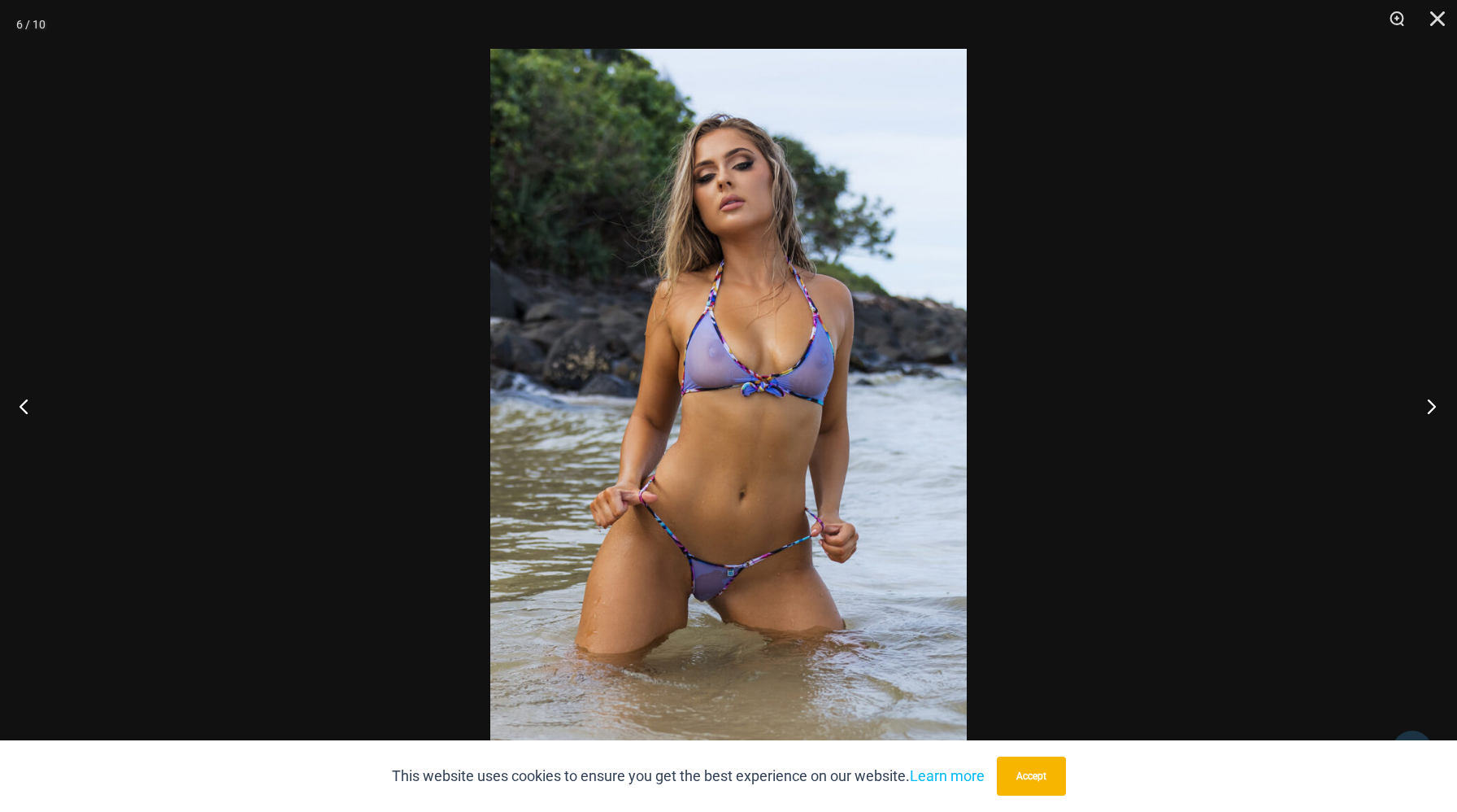
click at [1422, 405] on button "Next" at bounding box center [1427, 406] width 61 height 81
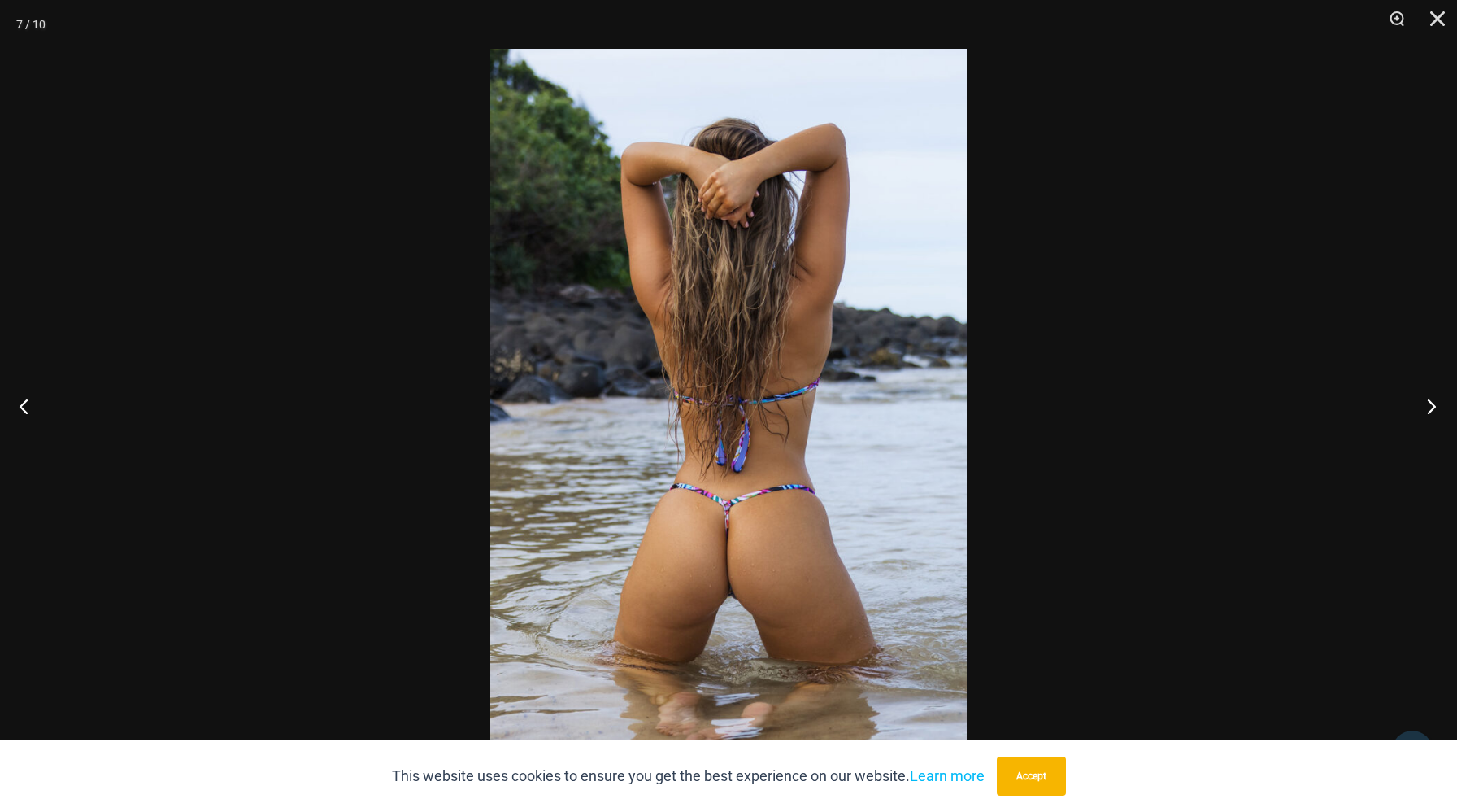
click at [1422, 405] on button "Next" at bounding box center [1427, 406] width 61 height 81
